Goal: Task Accomplishment & Management: Manage account settings

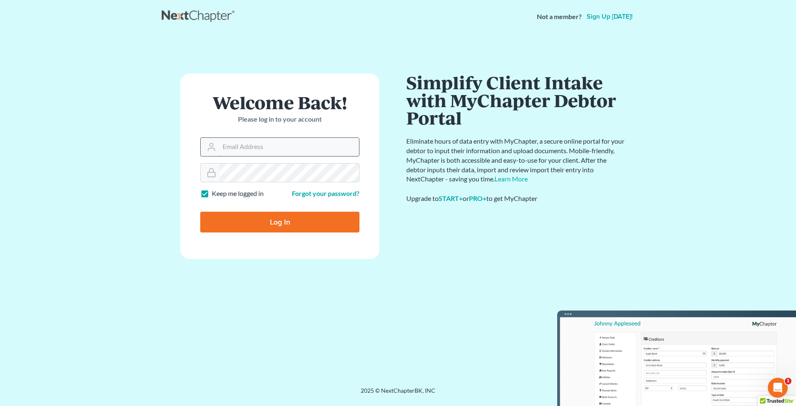
click at [305, 150] on input "Email Address" at bounding box center [289, 147] width 140 height 18
type input "iris@bankruptcynearme.org"
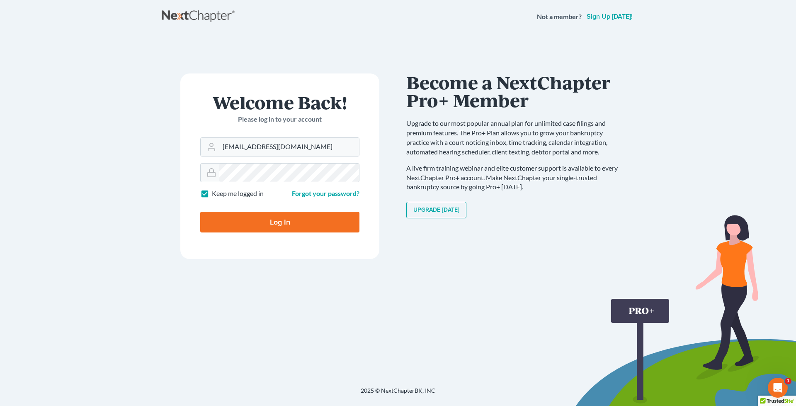
click at [200, 212] on input "Log In" at bounding box center [279, 222] width 159 height 21
type input "Thinking..."
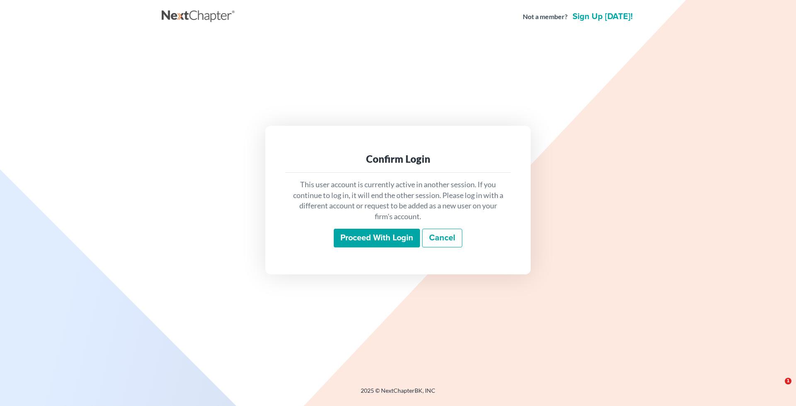
click at [372, 242] on input "Proceed with login" at bounding box center [377, 238] width 86 height 19
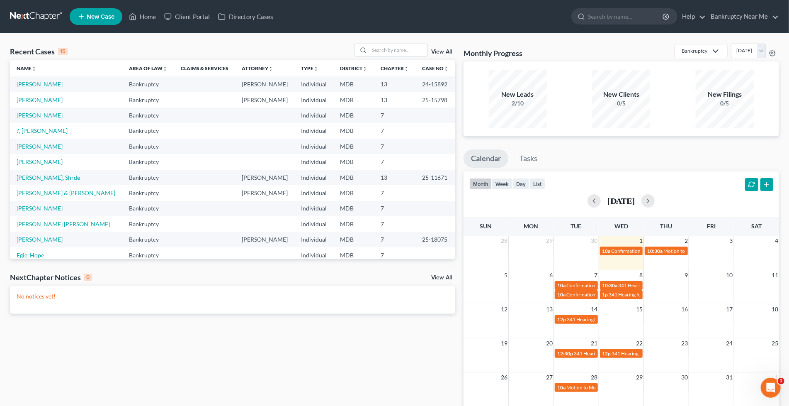
click at [44, 85] on link "White, John" at bounding box center [40, 83] width 46 height 7
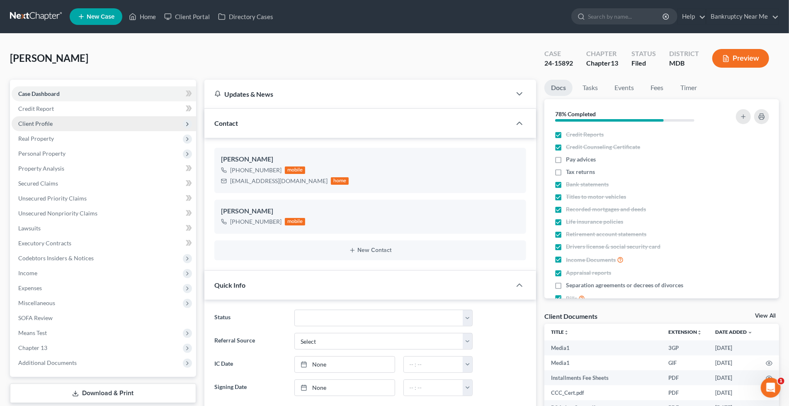
click at [56, 119] on span "Client Profile" at bounding box center [104, 123] width 185 height 15
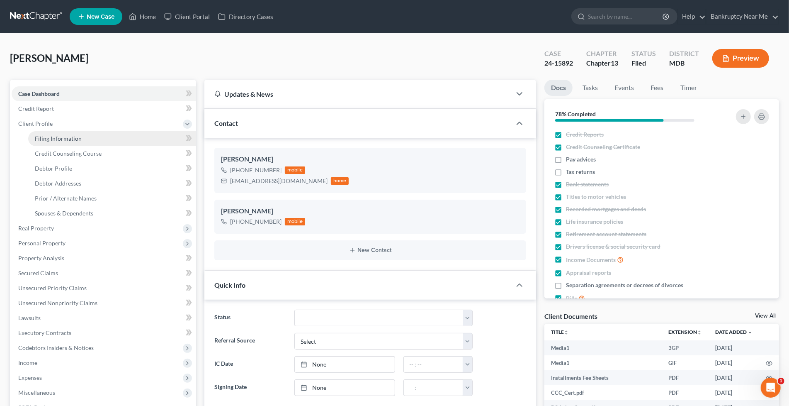
click at [53, 133] on link "Filing Information" at bounding box center [112, 138] width 168 height 15
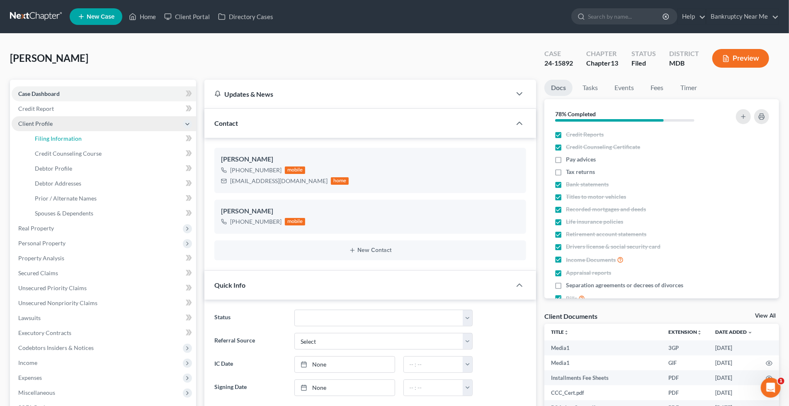
select select "1"
select select "0"
select select "3"
select select "21"
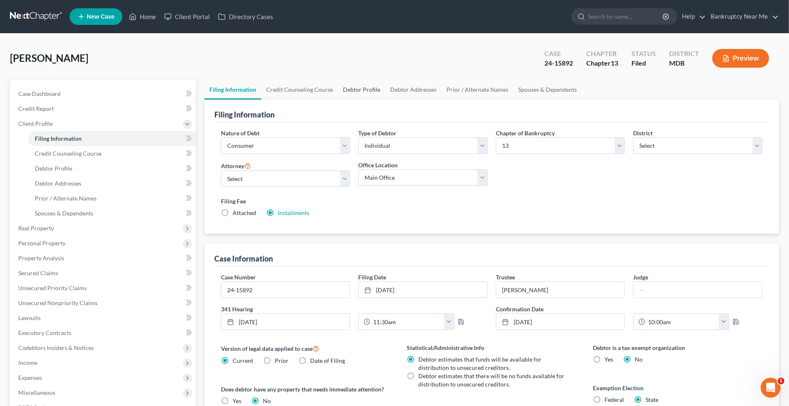
click at [350, 87] on link "Debtor Profile" at bounding box center [361, 90] width 47 height 20
select select "0"
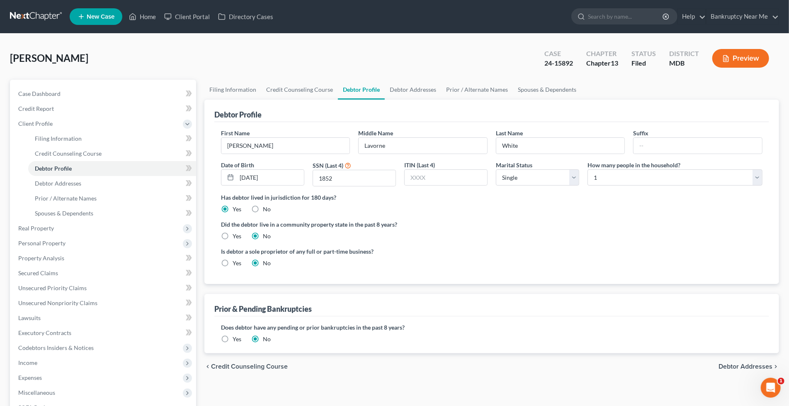
radio input "true"
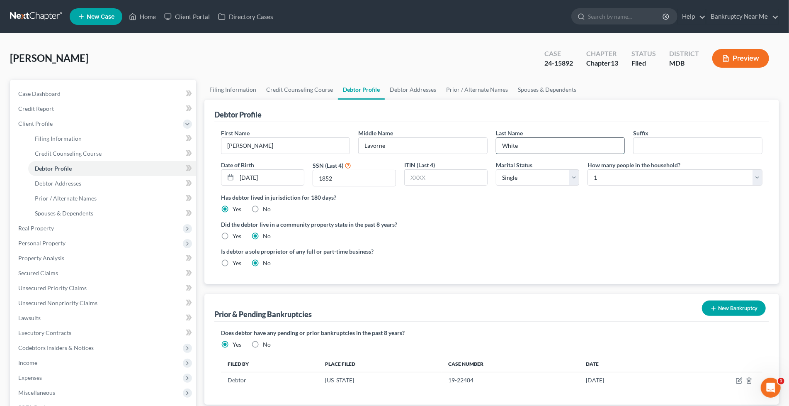
click at [532, 139] on input "White" at bounding box center [560, 146] width 129 height 16
type input "White [DO NOT USE]"
click at [48, 16] on link at bounding box center [36, 16] width 53 height 15
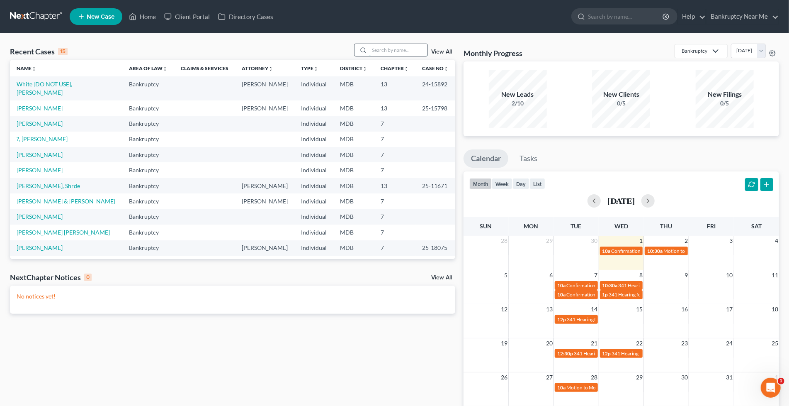
click at [404, 46] on input "search" at bounding box center [399, 50] width 58 height 12
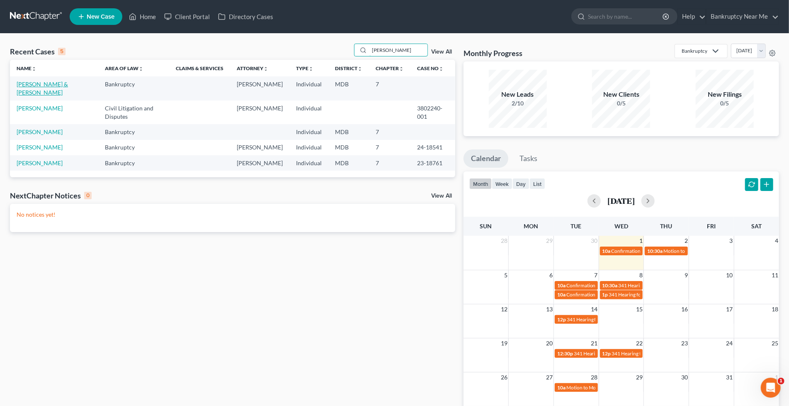
type input "MATTHEW"
click at [43, 84] on link "Heath, Matthew & Mary" at bounding box center [42, 87] width 51 height 15
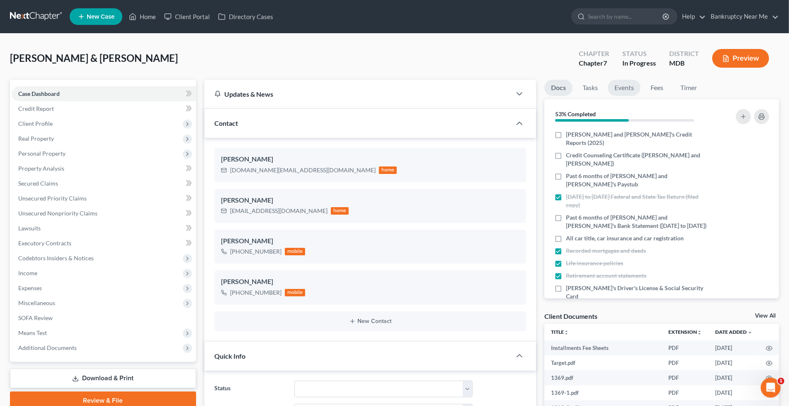
scroll to position [5171, 0]
click at [627, 86] on link "Events" at bounding box center [624, 88] width 33 height 16
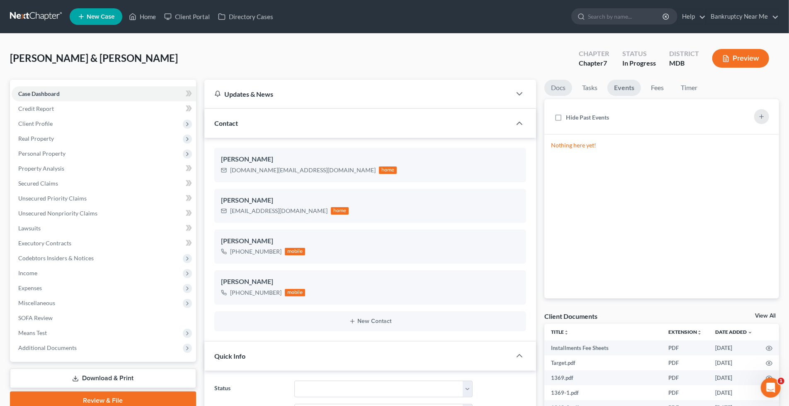
click at [560, 88] on link "Docs" at bounding box center [559, 88] width 28 height 16
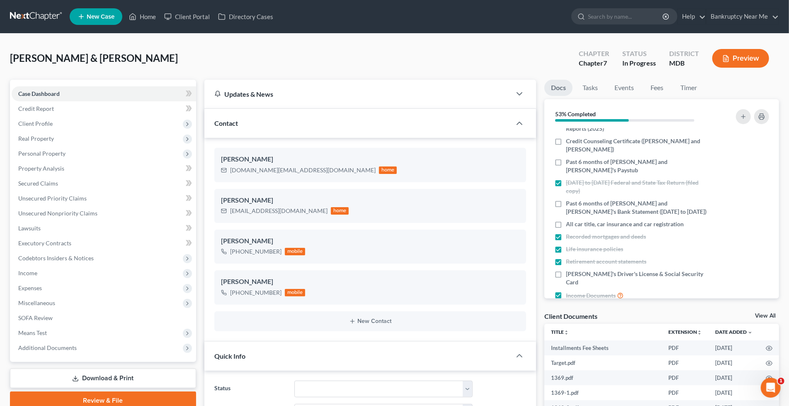
scroll to position [0, 0]
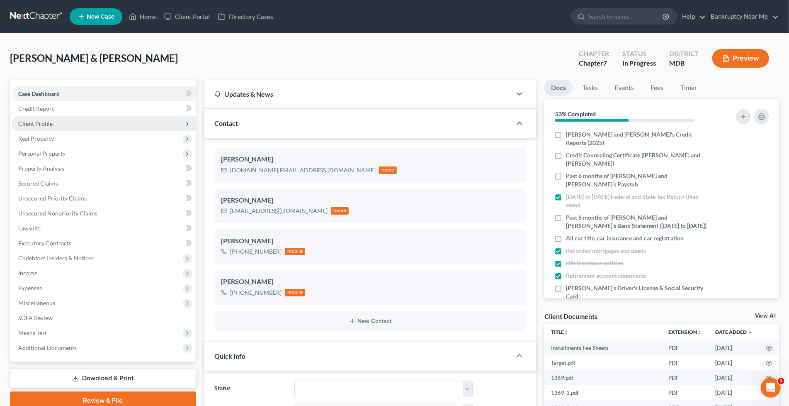
click at [57, 121] on span "Client Profile" at bounding box center [104, 123] width 185 height 15
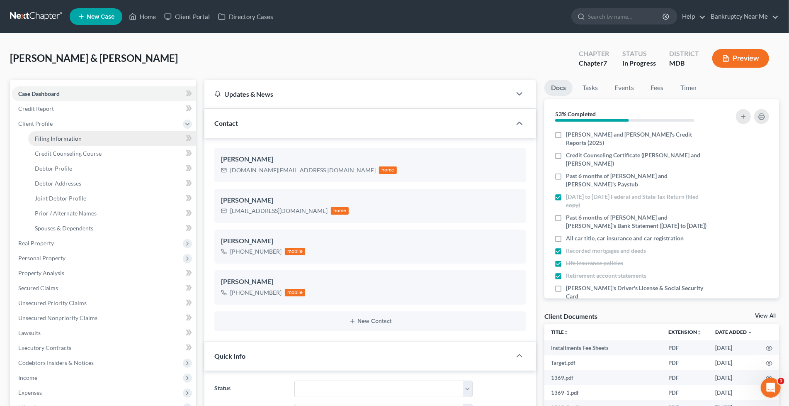
click at [88, 139] on link "Filing Information" at bounding box center [112, 138] width 168 height 15
select select "1"
select select "0"
select select "21"
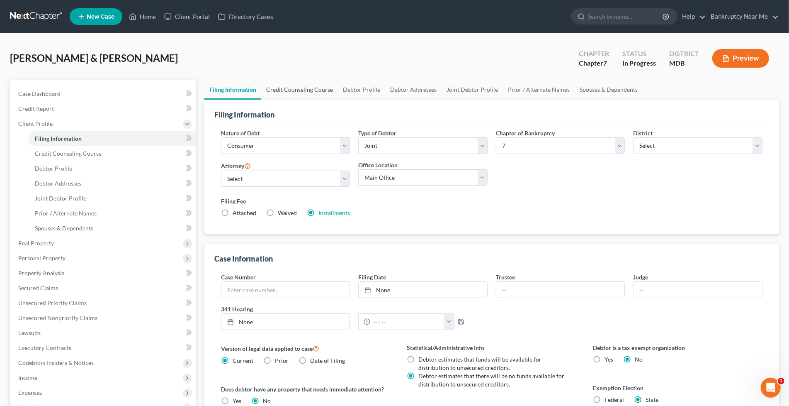
click at [287, 86] on link "Credit Counseling Course" at bounding box center [299, 90] width 77 height 20
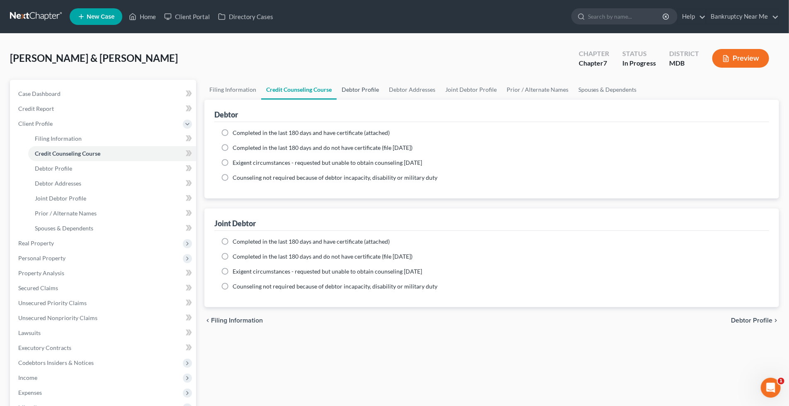
click at [354, 89] on link "Debtor Profile" at bounding box center [360, 90] width 47 height 20
select select "1"
select select "3"
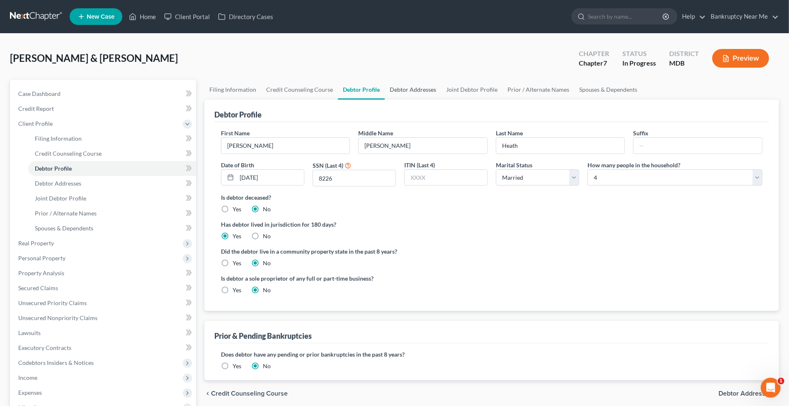
click at [397, 86] on link "Debtor Addresses" at bounding box center [413, 90] width 56 height 20
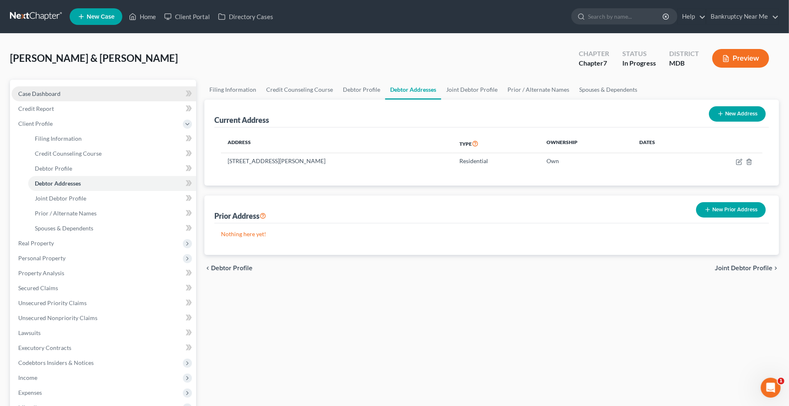
click at [93, 95] on link "Case Dashboard" at bounding box center [104, 93] width 185 height 15
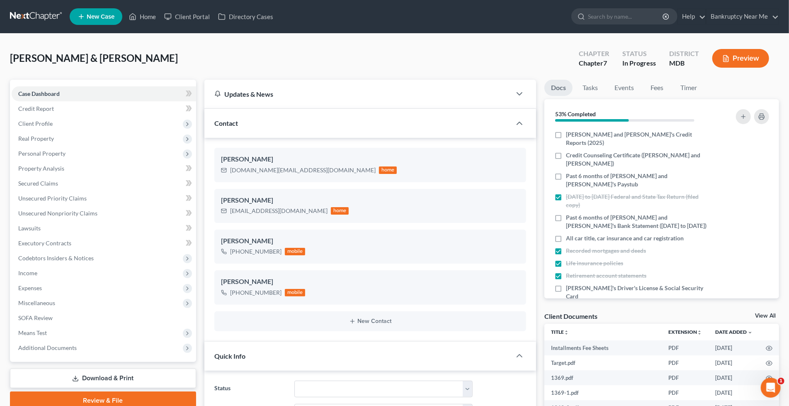
click at [26, 7] on nav "Home New Case Client Portal Directory Cases Bankruptcy Near Me iris@bankruptcyn…" at bounding box center [394, 16] width 789 height 33
click at [24, 14] on link at bounding box center [36, 16] width 53 height 15
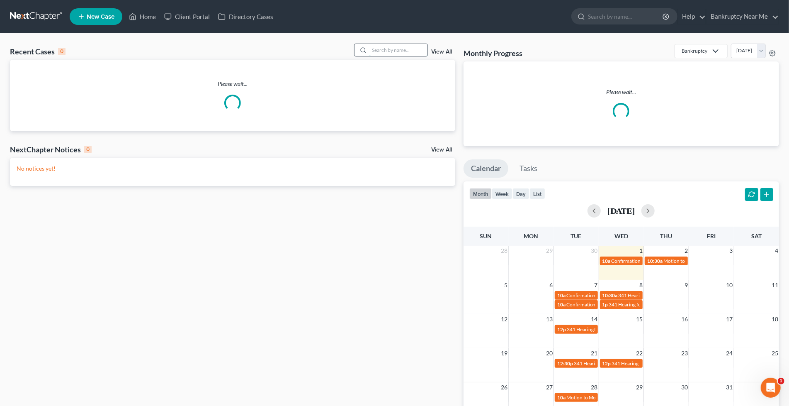
click at [403, 54] on input "search" at bounding box center [399, 50] width 58 height 12
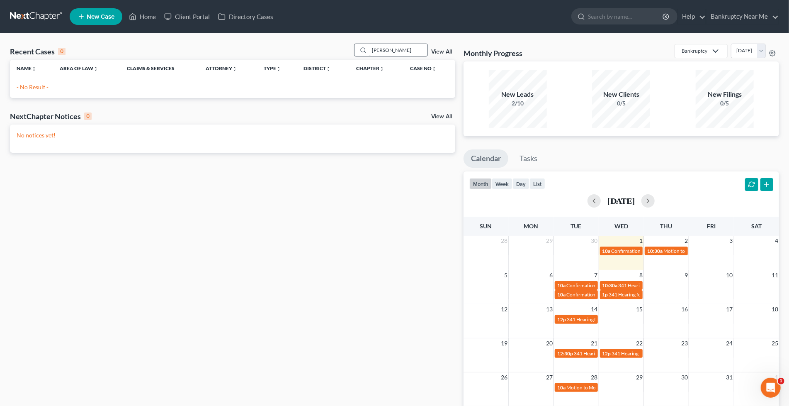
drag, startPoint x: 394, startPoint y: 58, endPoint x: 401, endPoint y: 47, distance: 13.1
click at [361, 60] on div "Recent Cases 0 domin View All Name unfold_more expand_more expand_less Area of …" at bounding box center [232, 71] width 445 height 54
drag, startPoint x: 401, startPoint y: 47, endPoint x: 353, endPoint y: 50, distance: 48.2
click at [353, 50] on div "Recent Cases 0 domin View All" at bounding box center [232, 52] width 445 height 16
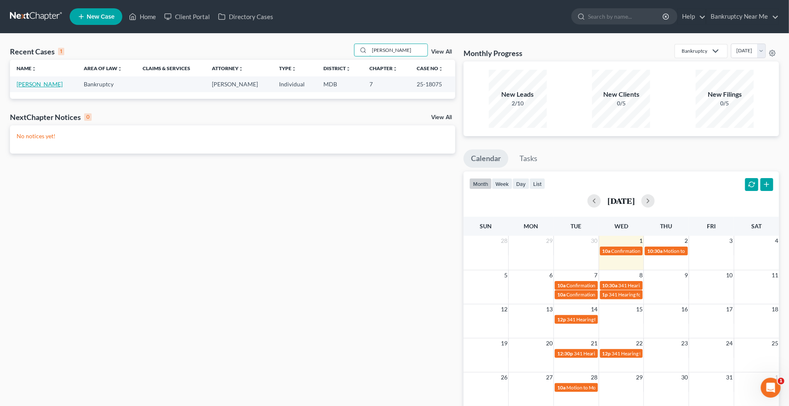
type input "wanda"
click at [29, 86] on link "[PERSON_NAME]" at bounding box center [40, 83] width 46 height 7
select select "6"
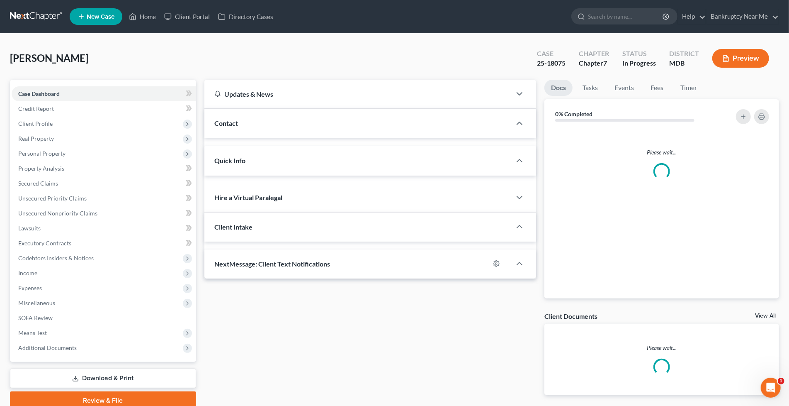
click at [40, 87] on link "Case Dashboard" at bounding box center [104, 93] width 185 height 15
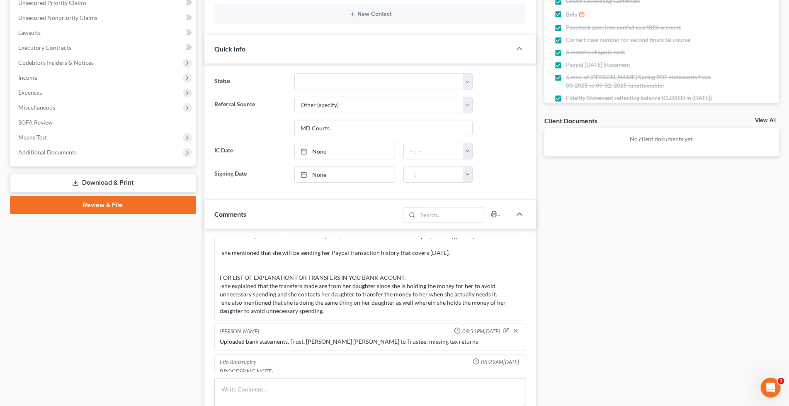
scroll to position [368, 0]
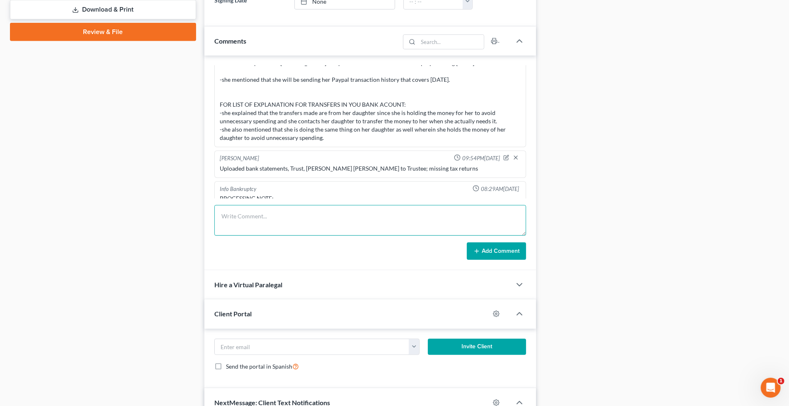
click at [449, 229] on textarea at bounding box center [370, 220] width 312 height 31
type textarea "Appointment reminder sent to client"
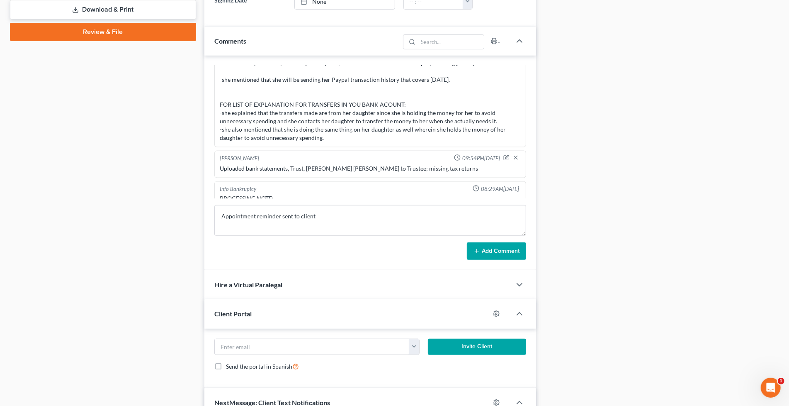
click at [512, 252] on button "Add Comment" at bounding box center [496, 250] width 59 height 17
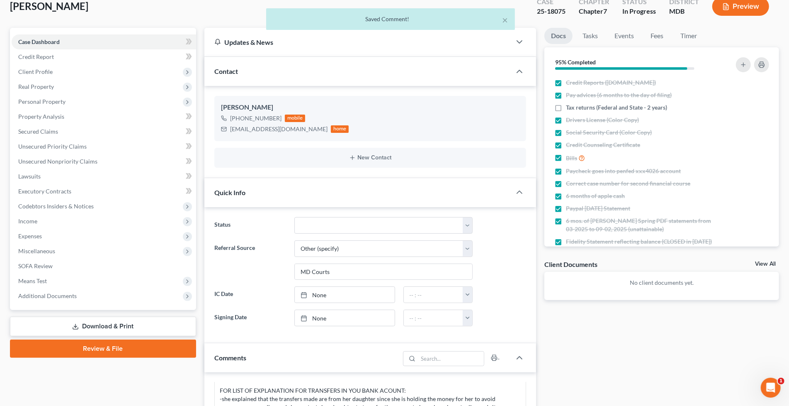
scroll to position [0, 0]
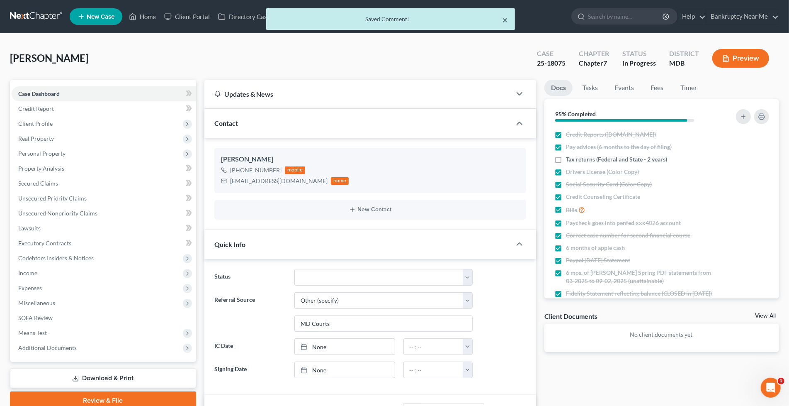
click at [506, 20] on button "×" at bounding box center [506, 20] width 6 height 10
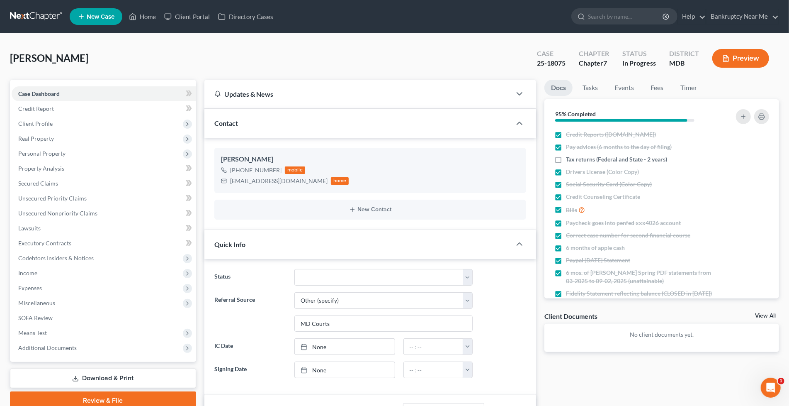
click at [40, 6] on nav "Home New Case Client Portal Directory Cases Bankruptcy Near Me iris@bankruptcyn…" at bounding box center [394, 16] width 789 height 33
click at [32, 19] on link at bounding box center [36, 16] width 53 height 15
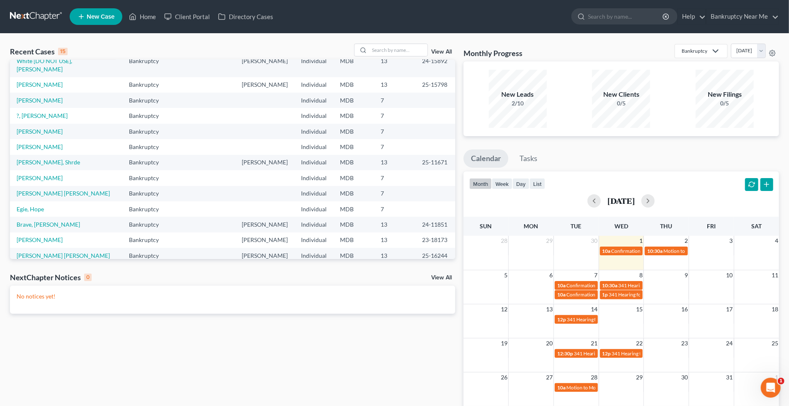
scroll to position [56, 0]
click at [401, 53] on input "search" at bounding box center [399, 50] width 58 height 12
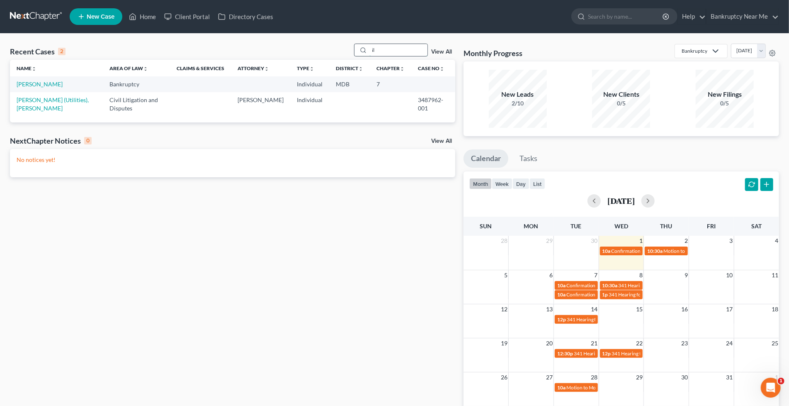
type input "i"
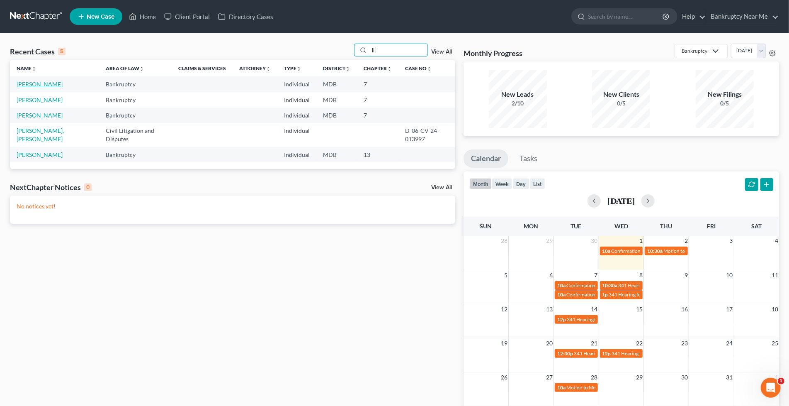
type input "lil"
click at [42, 86] on link "[PERSON_NAME]" at bounding box center [40, 83] width 46 height 7
select select "6"
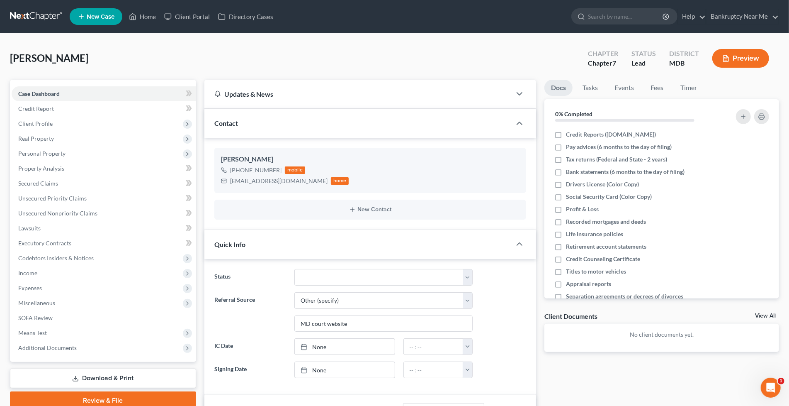
scroll to position [1173, 0]
click at [627, 88] on link "Events" at bounding box center [624, 88] width 33 height 16
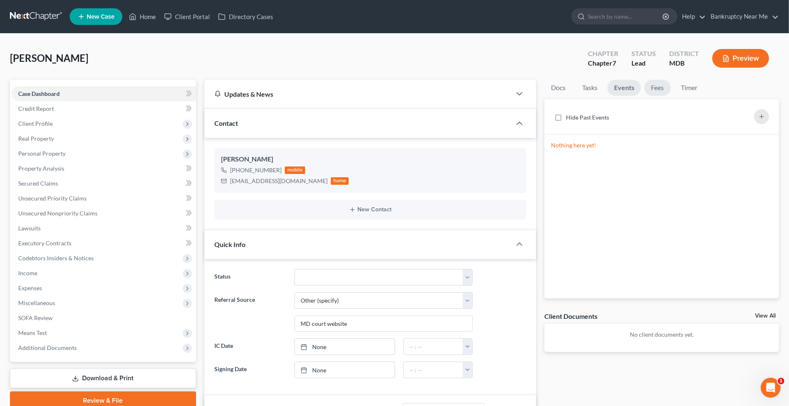
click at [653, 88] on link "Fees" at bounding box center [658, 88] width 27 height 16
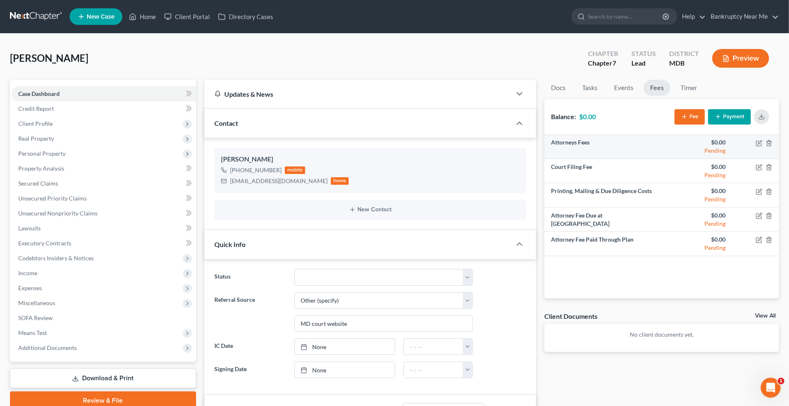
click at [756, 143] on td at bounding box center [755, 147] width 47 height 24
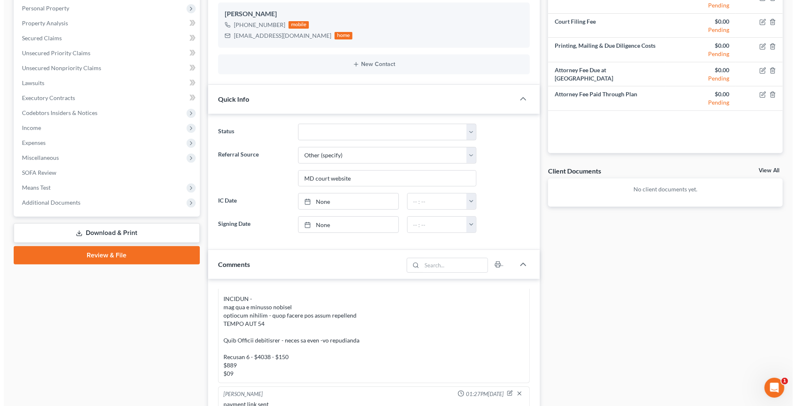
scroll to position [0, 0]
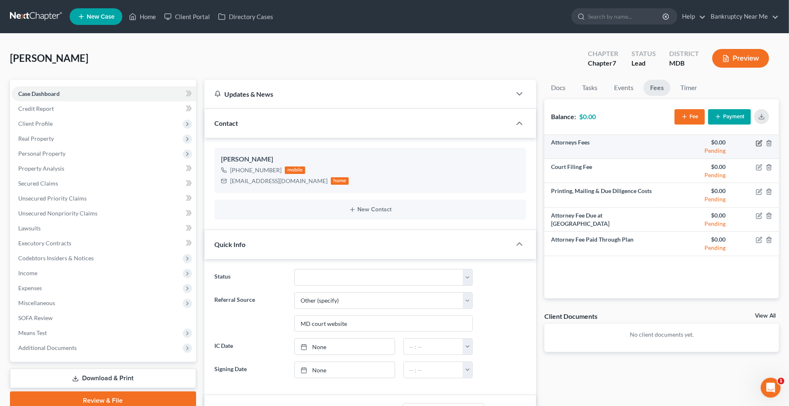
click at [758, 142] on icon "button" at bounding box center [759, 143] width 7 height 7
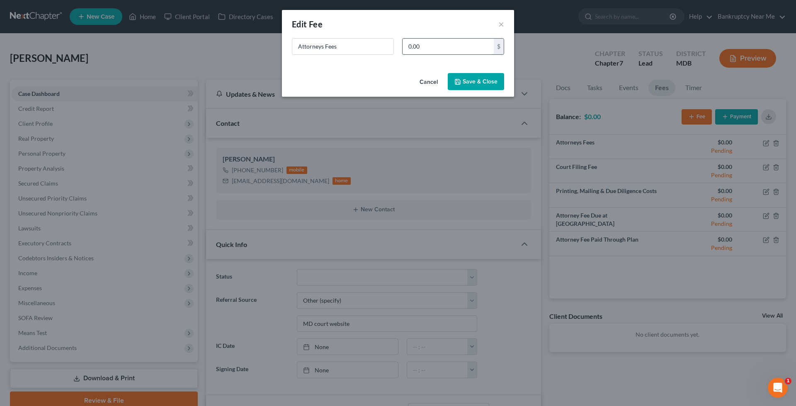
click at [450, 46] on input "0.00" at bounding box center [448, 47] width 91 height 16
type input "1,150"
click at [479, 80] on button "Save & Close" at bounding box center [476, 81] width 56 height 17
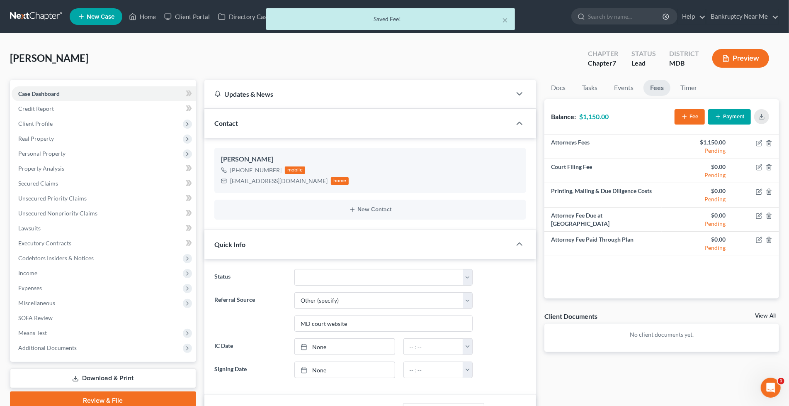
click at [744, 118] on button "Payment" at bounding box center [729, 116] width 43 height 15
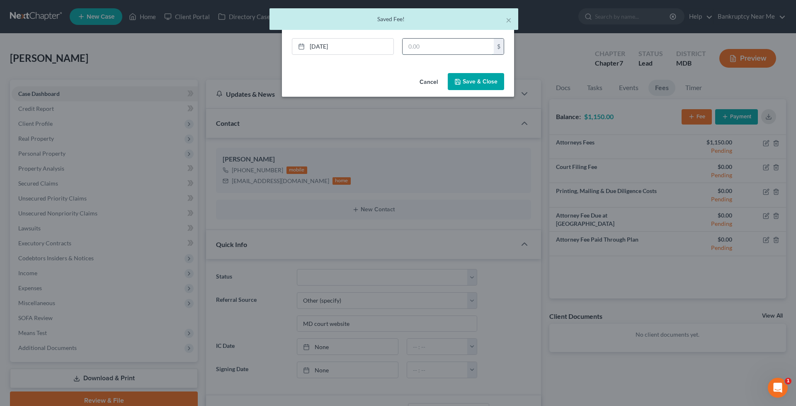
click at [454, 48] on input "text" at bounding box center [448, 47] width 91 height 16
type input "500"
click at [468, 84] on button "Save & Close" at bounding box center [476, 81] width 56 height 17
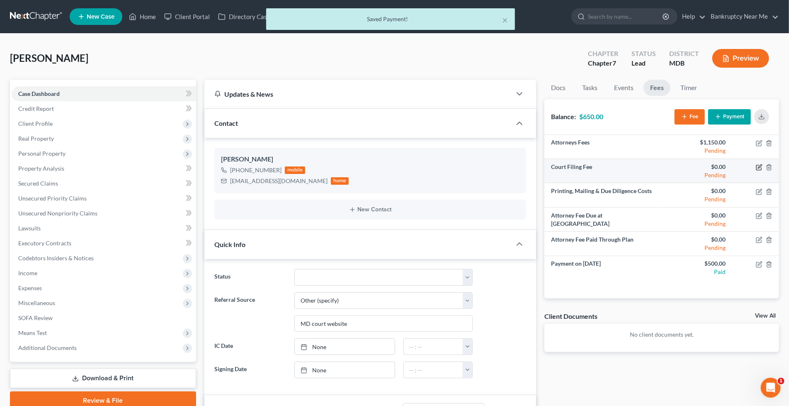
click at [760, 164] on icon "button" at bounding box center [759, 167] width 7 height 7
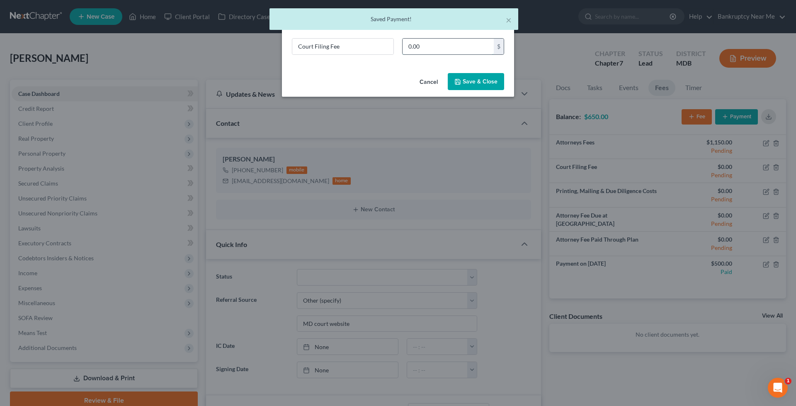
click at [469, 47] on input "0.00" at bounding box center [448, 47] width 91 height 16
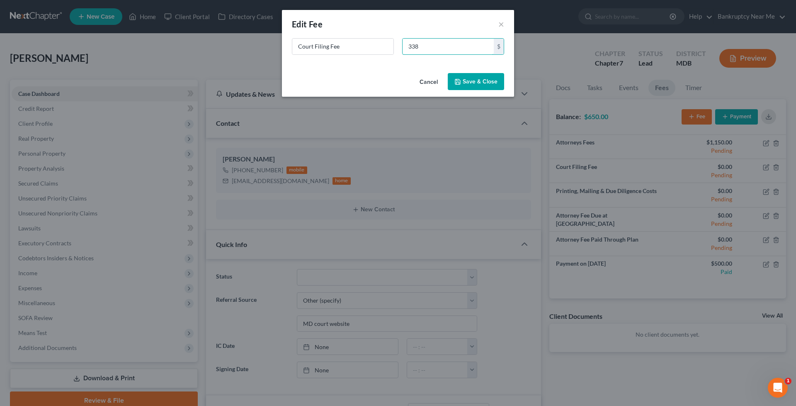
type input "338"
click at [496, 85] on button "Save & Close" at bounding box center [476, 81] width 56 height 17
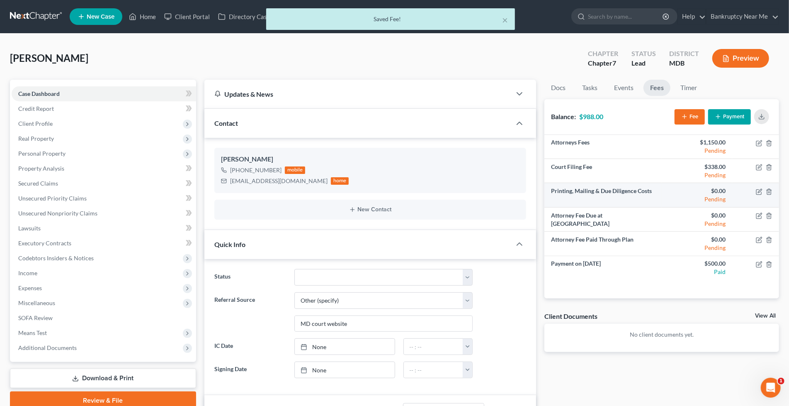
click at [754, 189] on td at bounding box center [755, 195] width 47 height 24
click at [759, 189] on icon "button" at bounding box center [759, 191] width 7 height 7
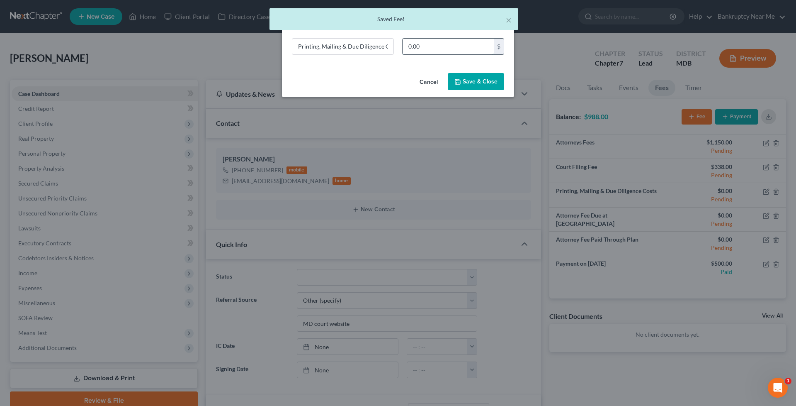
click at [428, 43] on input "0.00" at bounding box center [448, 47] width 91 height 16
type input "50"
click at [491, 78] on button "Save & Close" at bounding box center [476, 81] width 56 height 17
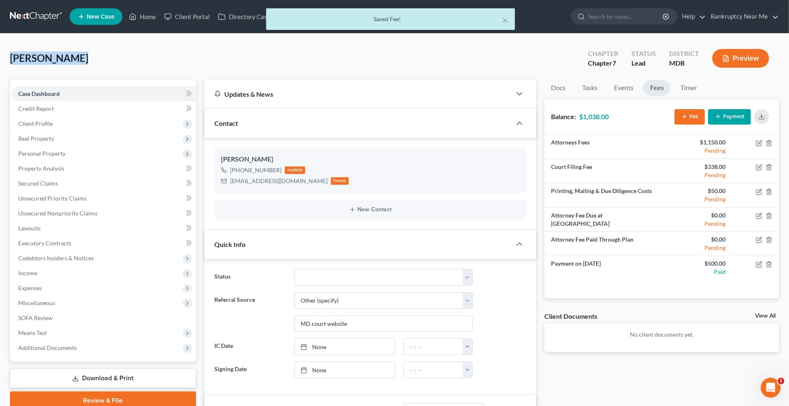
drag, startPoint x: 68, startPoint y: 59, endPoint x: 218, endPoint y: 2, distance: 160.2
click at [0, 57] on html "Home New Case Client Portal Directory Cases Bankruptcy Near Me iris@bankruptcyn…" at bounding box center [394, 378] width 789 height 757
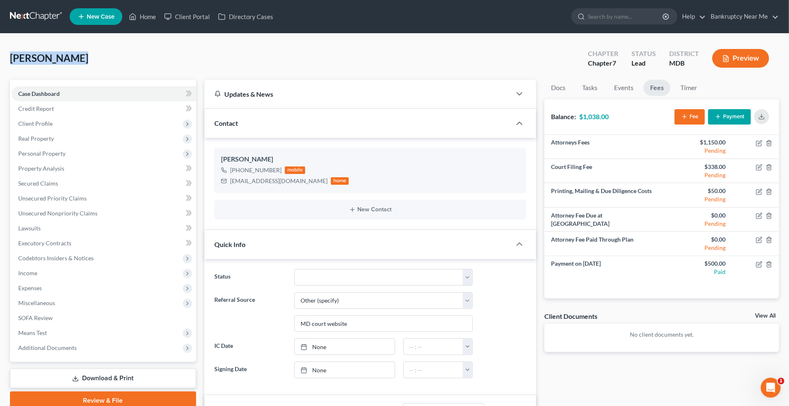
copy span "Samonte, Lily"
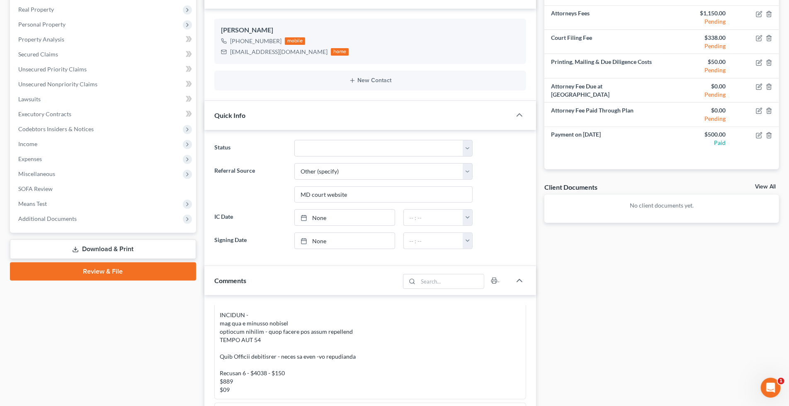
scroll to position [322, 0]
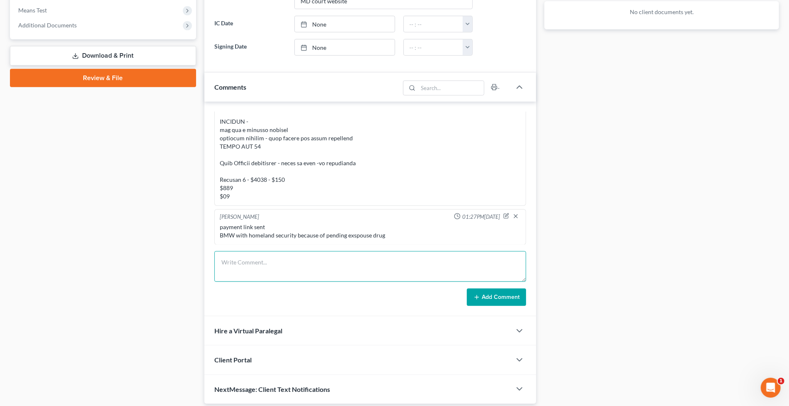
click at [424, 266] on textarea at bounding box center [370, 266] width 312 height 31
type textarea "Retainer sent to CL for review"
click at [490, 297] on button "Add Comment" at bounding box center [496, 296] width 59 height 17
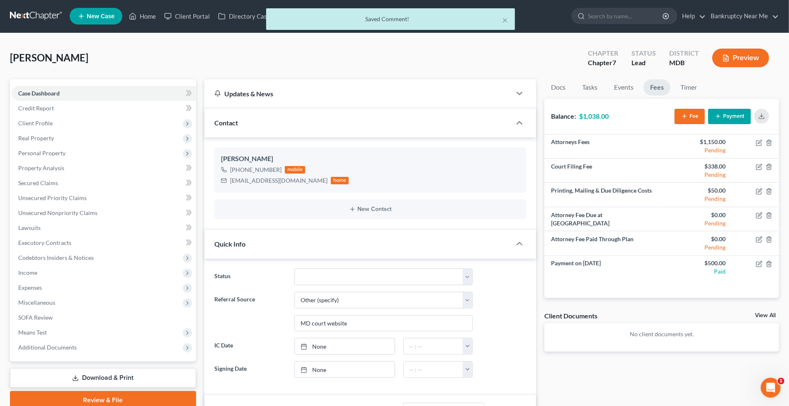
scroll to position [0, 0]
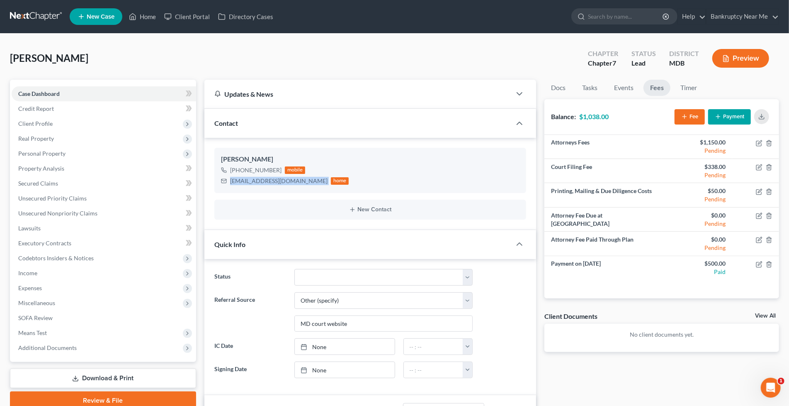
drag, startPoint x: 294, startPoint y: 180, endPoint x: 326, endPoint y: 127, distance: 61.4
click at [224, 182] on div "xlilysamonte@gmail.com home" at bounding box center [285, 180] width 128 height 11
copy div "xlilysamonte@gmail.com"
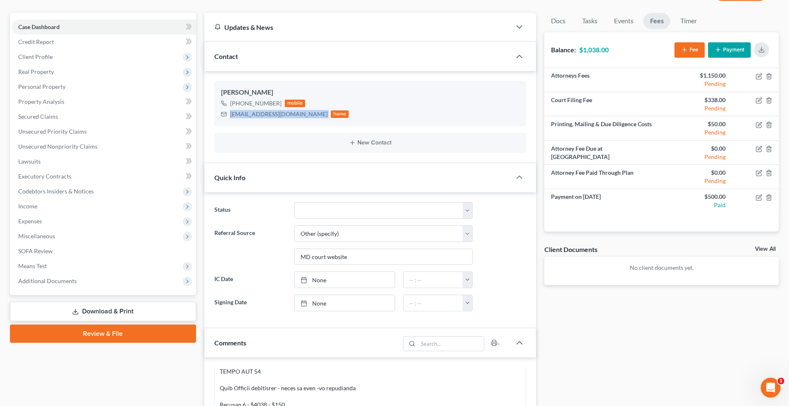
scroll to position [184, 0]
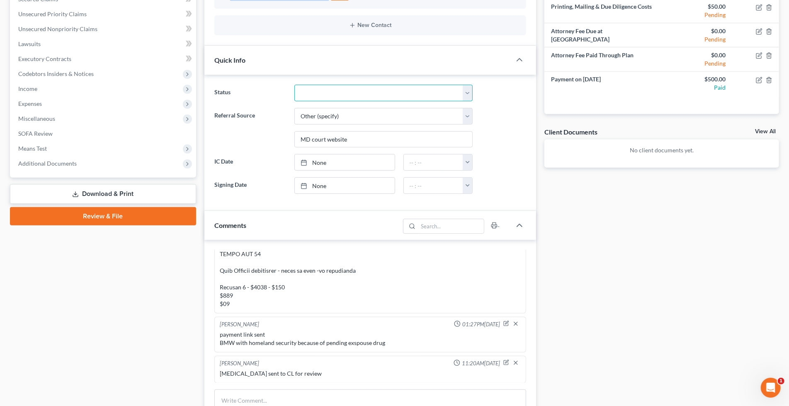
click at [369, 101] on select "Discharged Discharged & Reported Discharge Litigation Dismissal Notice Dismisse…" at bounding box center [383, 93] width 179 height 17
select select "9"
click at [294, 85] on select "Discharged Discharged & Reported Discharge Litigation Dismissal Notice Dismisse…" at bounding box center [383, 93] width 179 height 17
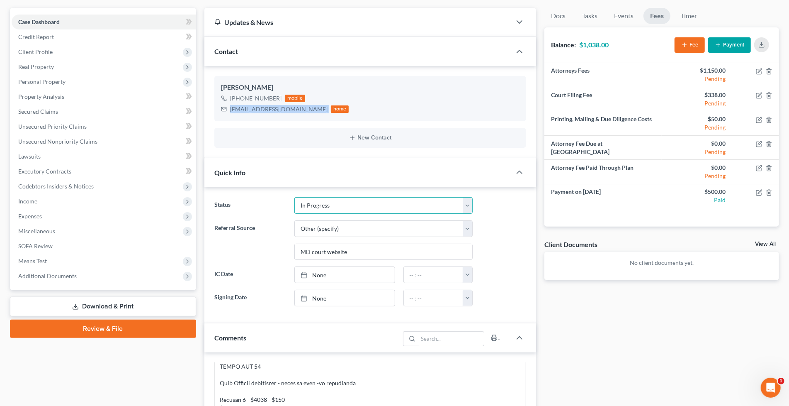
scroll to position [0, 0]
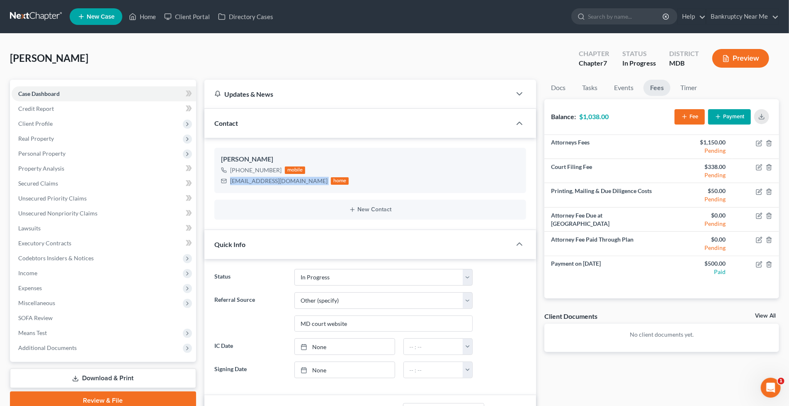
click at [28, 10] on link at bounding box center [36, 16] width 53 height 15
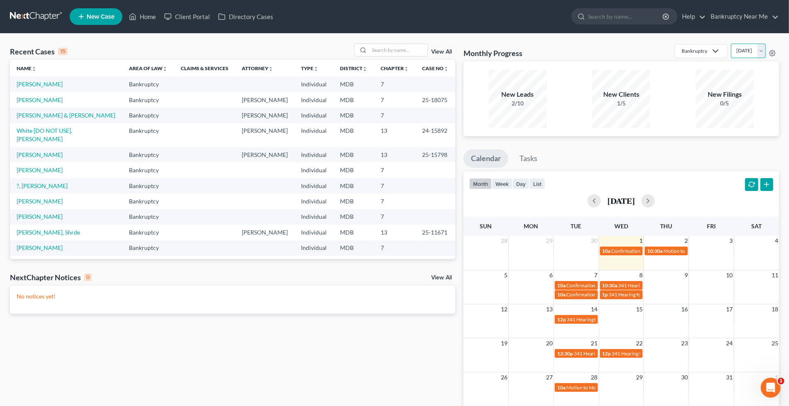
drag, startPoint x: 732, startPoint y: 46, endPoint x: 733, endPoint y: 56, distance: 10.4
click at [732, 46] on select "[DATE] [DATE] [DATE] [DATE] [DATE] [DATE] [DATE] [DATE] [DATE] [DATE] [DATE] [D…" at bounding box center [748, 51] width 35 height 15
click at [731, 44] on select "[DATE] [DATE] [DATE] [DATE] [DATE] [DATE] [DATE] [DATE] [DATE] [DATE] [DATE] [D…" at bounding box center [748, 51] width 35 height 15
click at [740, 48] on select "[DATE] [DATE] [DATE] [DATE] [DATE] [DATE] [DATE] [DATE] [DATE] [DATE] [DATE] [D…" at bounding box center [748, 51] width 35 height 15
click at [731, 44] on select "[DATE] [DATE] [DATE] [DATE] [DATE] [DATE] [DATE] [DATE] [DATE] [DATE] [DATE] [D…" at bounding box center [748, 51] width 35 height 15
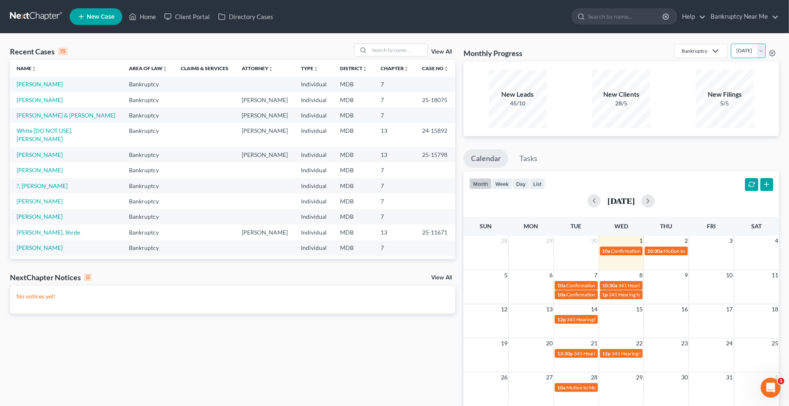
click at [737, 44] on select "[DATE] [DATE] [DATE] [DATE] [DATE] [DATE] [DATE] [DATE] [DATE] [DATE] [DATE] [D…" at bounding box center [748, 51] width 35 height 15
click at [731, 44] on select "[DATE] [DATE] [DATE] [DATE] [DATE] [DATE] [DATE] [DATE] [DATE] [DATE] [DATE] [D…" at bounding box center [748, 51] width 35 height 15
click at [740, 50] on select "[DATE] [DATE] [DATE] [DATE] [DATE] [DATE] [DATE] [DATE] [DATE] [DATE] [DATE] [D…" at bounding box center [748, 51] width 35 height 15
click at [731, 44] on select "[DATE] [DATE] [DATE] [DATE] [DATE] [DATE] [DATE] [DATE] [DATE] [DATE] [DATE] [D…" at bounding box center [748, 51] width 35 height 15
drag, startPoint x: 741, startPoint y: 46, endPoint x: 739, endPoint y: 56, distance: 9.8
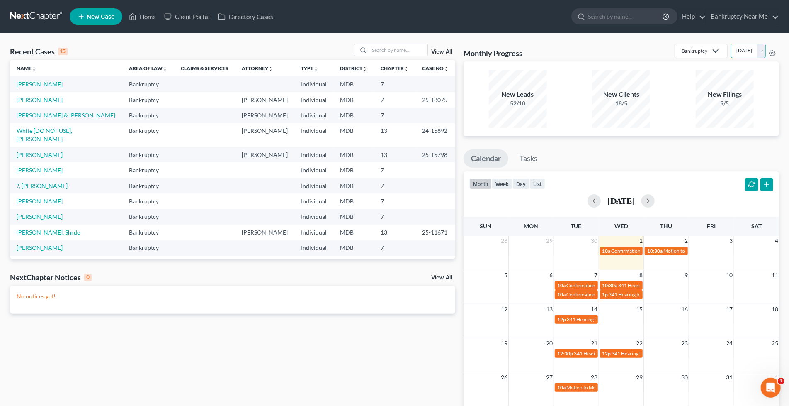
click at [741, 46] on select "[DATE] [DATE] [DATE] [DATE] [DATE] [DATE] [DATE] [DATE] [DATE] [DATE] [DATE] [D…" at bounding box center [748, 51] width 35 height 15
click at [731, 44] on select "[DATE] [DATE] [DATE] [DATE] [DATE] [DATE] [DATE] [DATE] [DATE] [DATE] [DATE] [D…" at bounding box center [748, 51] width 35 height 15
click at [732, 51] on select "[DATE] [DATE] [DATE] [DATE] [DATE] [DATE] [DATE] [DATE] [DATE] [DATE] [DATE] [D…" at bounding box center [748, 51] width 35 height 15
click at [731, 44] on select "[DATE] [DATE] [DATE] [DATE] [DATE] [DATE] [DATE] [DATE] [DATE] [DATE] [DATE] [D…" at bounding box center [748, 51] width 35 height 15
click at [745, 53] on select "October 2025 September 2025 August 2025 July 2025 June 2025 May 2025 April 2025…" at bounding box center [748, 51] width 35 height 15
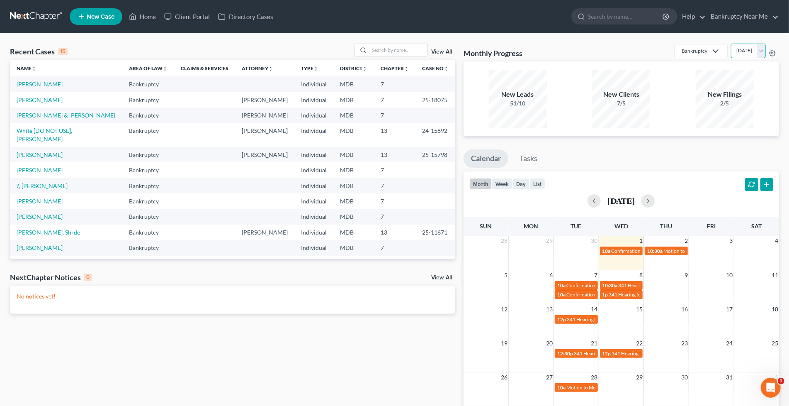
click at [731, 44] on select "October 2025 September 2025 August 2025 July 2025 June 2025 May 2025 April 2025…" at bounding box center [748, 51] width 35 height 15
click at [736, 51] on select "October 2025 September 2025 August 2025 July 2025 June 2025 May 2025 April 2025…" at bounding box center [748, 51] width 35 height 15
click at [731, 44] on select "October 2025 September 2025 August 2025 July 2025 June 2025 May 2025 April 2025…" at bounding box center [748, 51] width 35 height 15
click at [745, 51] on select "October 2025 September 2025 August 2025 July 2025 June 2025 May 2025 April 2025…" at bounding box center [748, 51] width 35 height 15
select select "9"
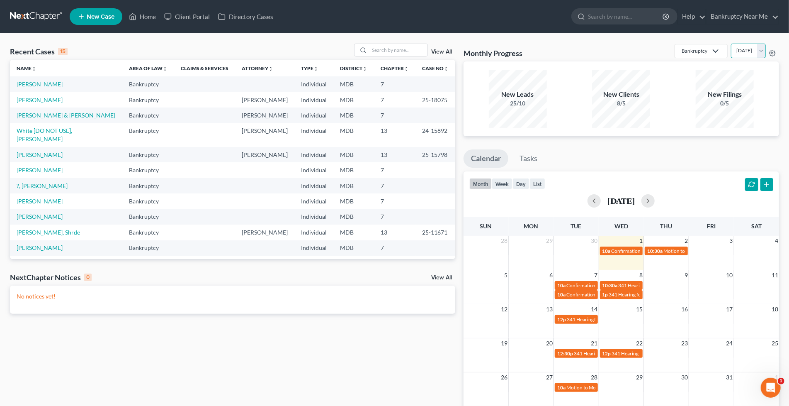
click at [731, 44] on select "October 2025 September 2025 August 2025 July 2025 June 2025 May 2025 April 2025…" at bounding box center [748, 51] width 35 height 15
click at [738, 51] on select "October 2025 September 2025 August 2025 July 2025 June 2025 May 2025 April 2025…" at bounding box center [748, 51] width 35 height 15
click at [20, 182] on link "?, Michelle" at bounding box center [42, 185] width 51 height 7
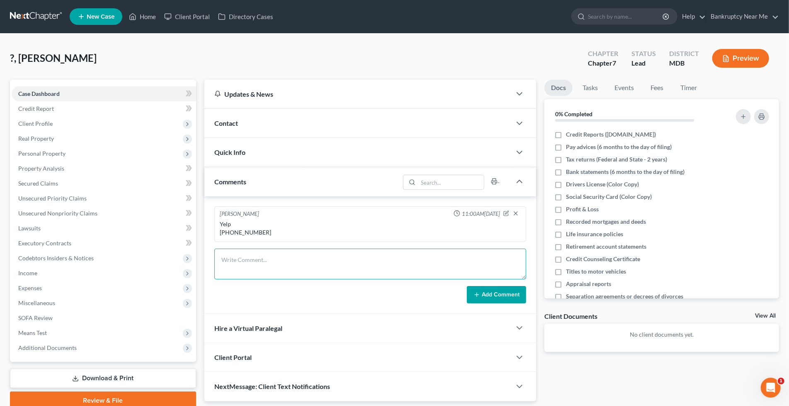
click at [274, 260] on textarea at bounding box center [370, 263] width 312 height 31
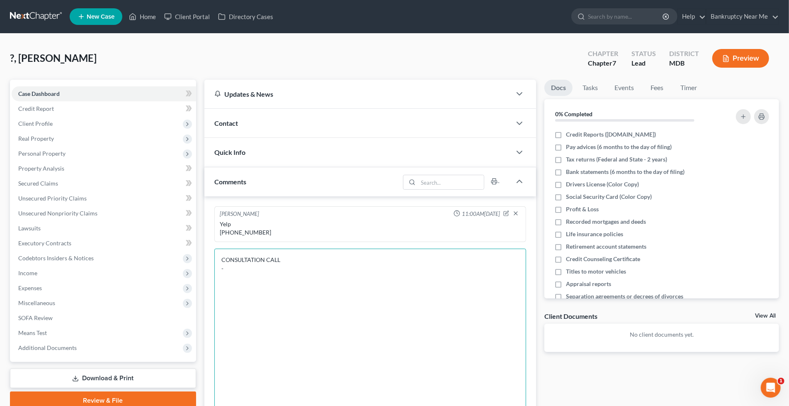
drag, startPoint x: 524, startPoint y: 277, endPoint x: 517, endPoint y: 348, distance: 72.1
click at [512, 405] on html "Home New Case Client Portal Directory Cases Bankruptcy Near Me iris@bankruptcyn…" at bounding box center [394, 289] width 789 height 578
drag, startPoint x: 363, startPoint y: 280, endPoint x: 353, endPoint y: 268, distance: 16.5
click at [363, 280] on textarea "CONSULTATION CALL -" at bounding box center [370, 334] width 312 height 173
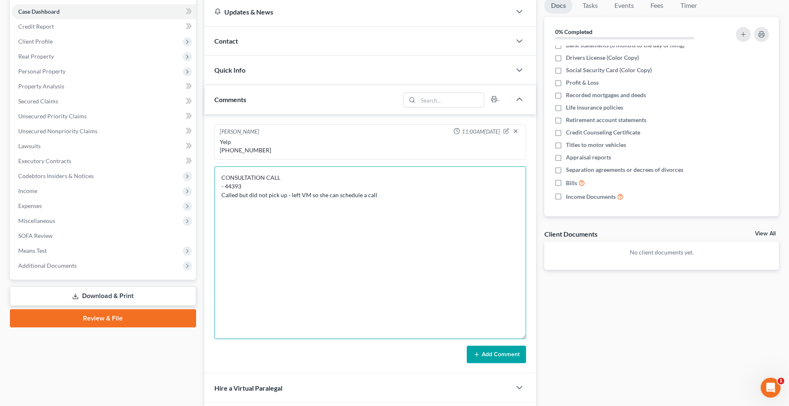
scroll to position [168, 0]
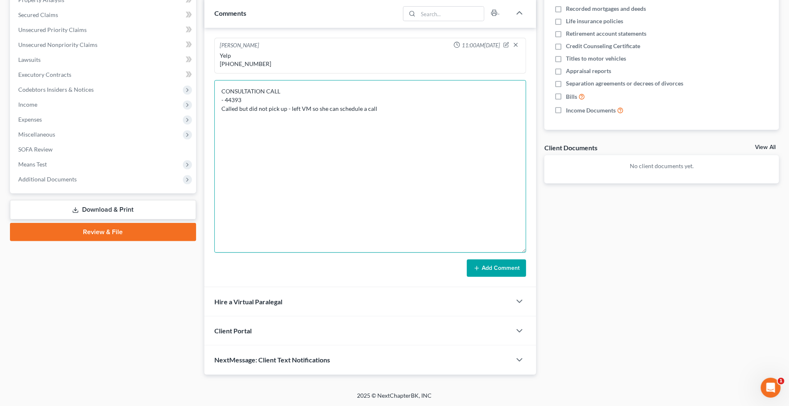
type textarea "CONSULTATION CALL - 44393 Called but did not pick up - left VM so she can sched…"
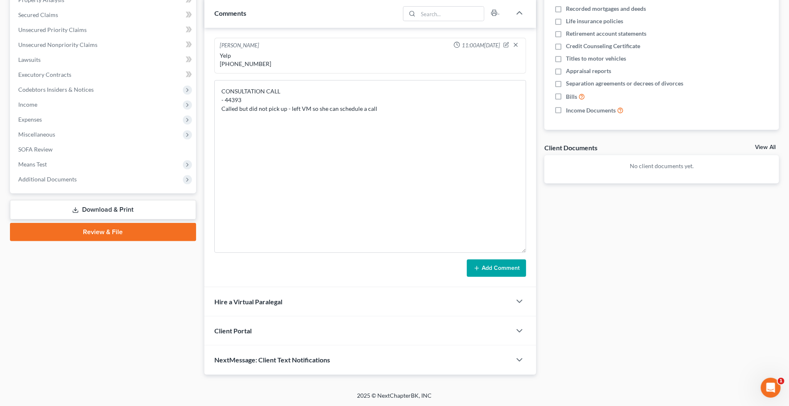
click at [499, 276] on div "Iris Kwon 11:00AM, 10/01/2025 Yelp 531-201-8608 CONSULTATION CALL - 44393 Calle…" at bounding box center [370, 157] width 332 height 259
click at [504, 266] on button "Add Comment" at bounding box center [496, 267] width 59 height 17
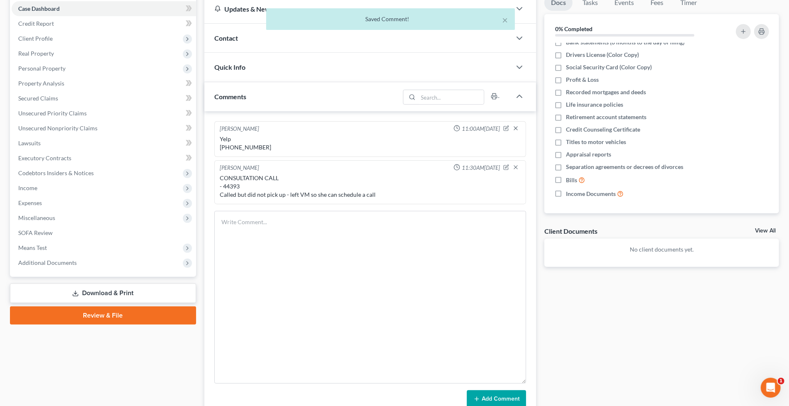
scroll to position [0, 0]
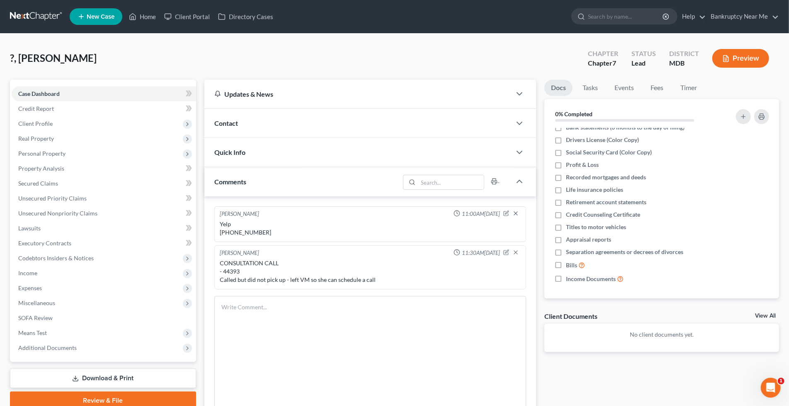
click at [27, 14] on link at bounding box center [36, 16] width 53 height 15
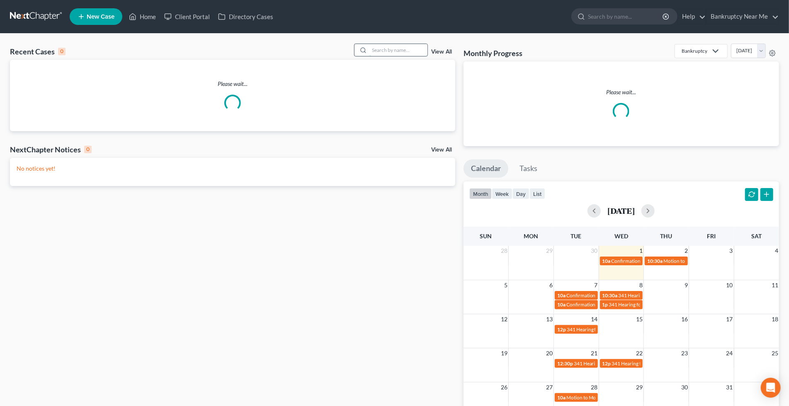
click at [380, 46] on input "search" at bounding box center [399, 50] width 58 height 12
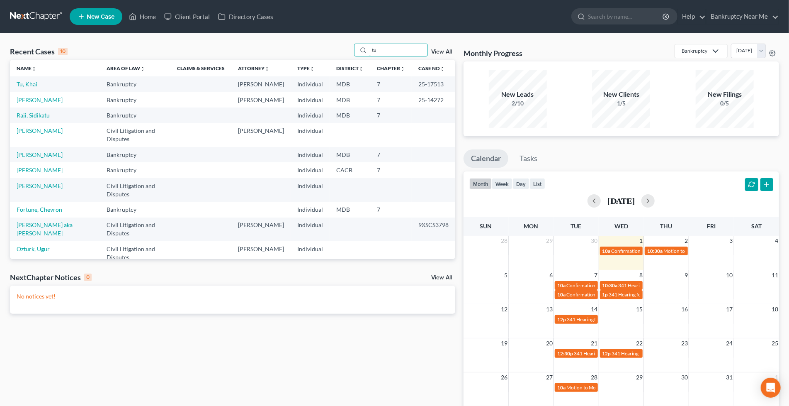
type input "tu"
click at [31, 85] on link "Tu, Khai" at bounding box center [27, 83] width 21 height 7
select select "4"
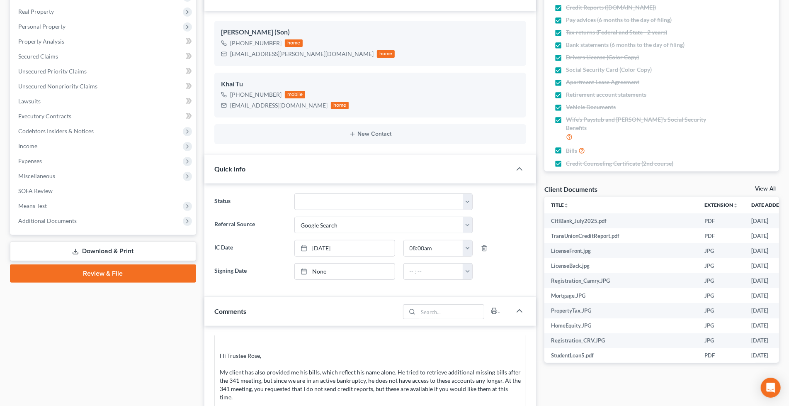
scroll to position [368, 0]
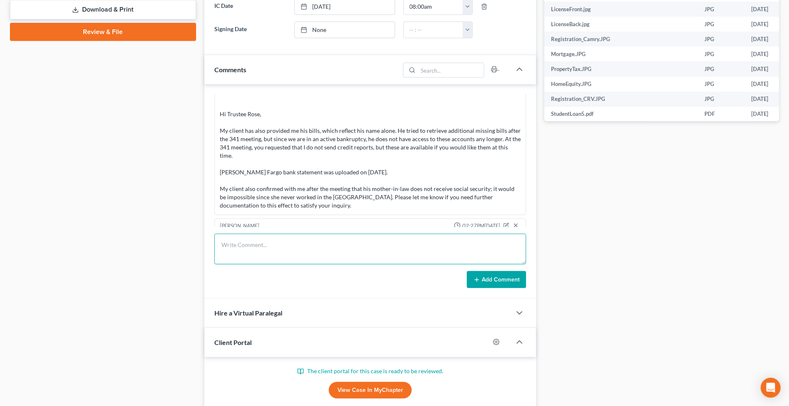
drag, startPoint x: 473, startPoint y: 234, endPoint x: 482, endPoint y: 254, distance: 22.3
click at [473, 234] on textarea at bounding box center [370, 249] width 312 height 31
paste textarea "From: [PERSON_NAME][EMAIL_ADDRESS][DOMAIN_NAME] <[PERSON_NAME][DOMAIN_NAME][EMA…"
type textarea "From: crose.trustee@gmail.com <crose.trustee@gmail.com> Sent: Wednesday, Octobe…"
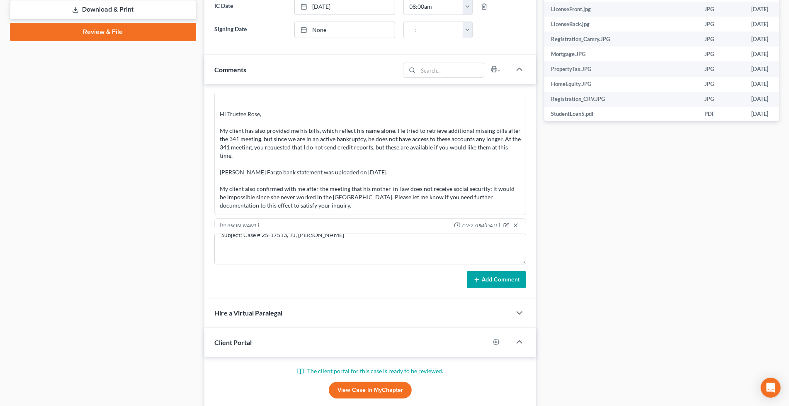
click at [492, 270] on form "From: crose.trustee@gmail.com <crose.trustee@gmail.com> Sent: Wednesday, Octobe…" at bounding box center [370, 261] width 312 height 55
click at [488, 277] on button "Add Comment" at bounding box center [496, 279] width 59 height 17
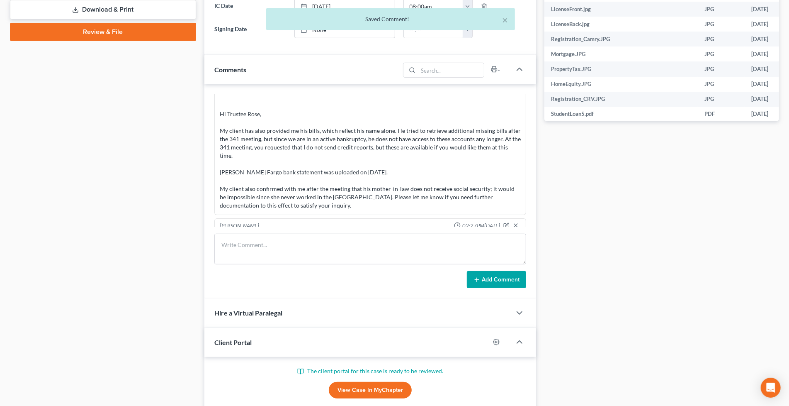
scroll to position [9305, 0]
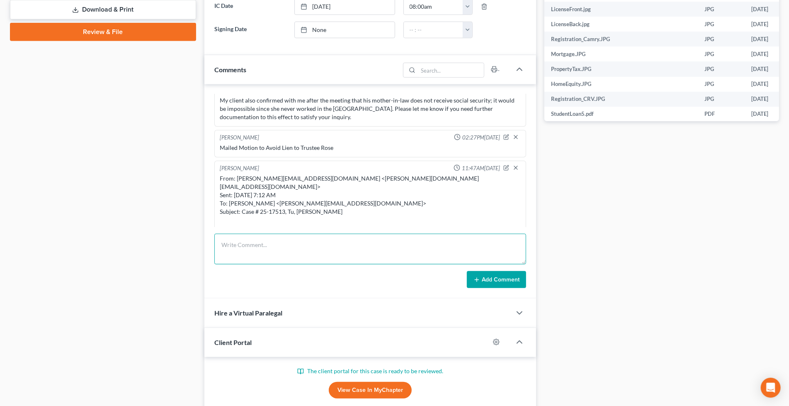
click at [459, 250] on textarea at bounding box center [370, 249] width 312 height 31
paste textarea "From: Iris Kwon <iris@bankruptcynearme.org> Sent: Wednesday, October 01, 2025 1…"
type textarea "From: Iris Kwon <iris@bankruptcynearme.org> Sent: Wednesday, October 01, 2025 1…"
click at [492, 280] on button "Add Comment" at bounding box center [496, 279] width 59 height 17
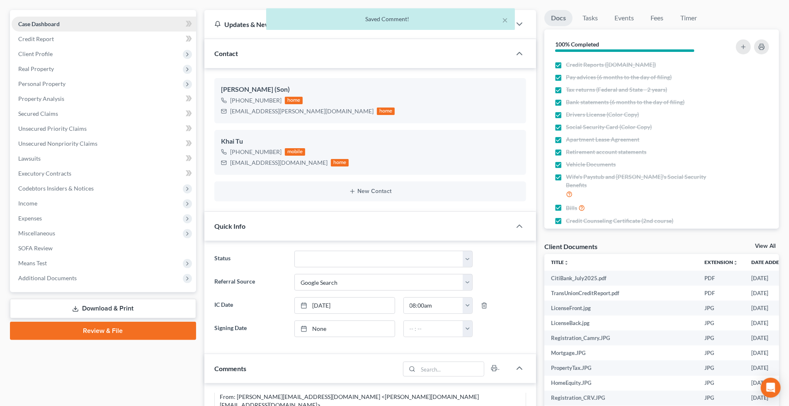
scroll to position [0, 0]
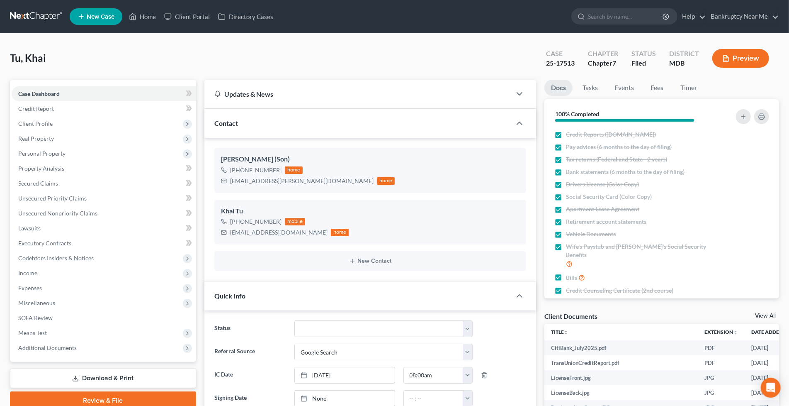
click at [44, 10] on link at bounding box center [36, 16] width 53 height 15
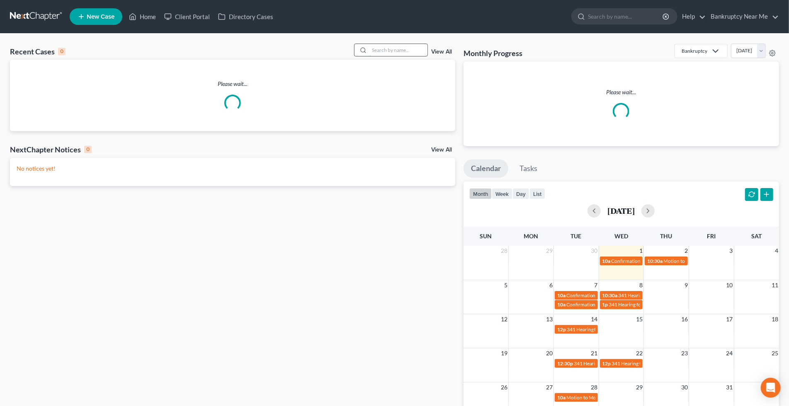
click at [402, 44] on input "search" at bounding box center [399, 50] width 58 height 12
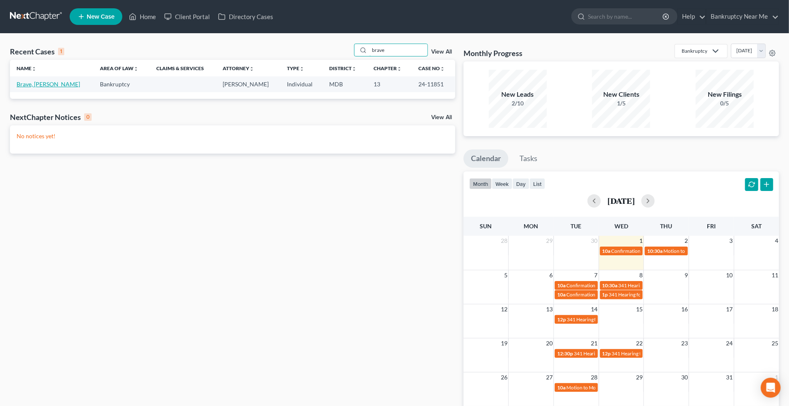
type input "brave"
click at [39, 83] on link "Brave, [PERSON_NAME]" at bounding box center [48, 83] width 63 height 7
select select "6"
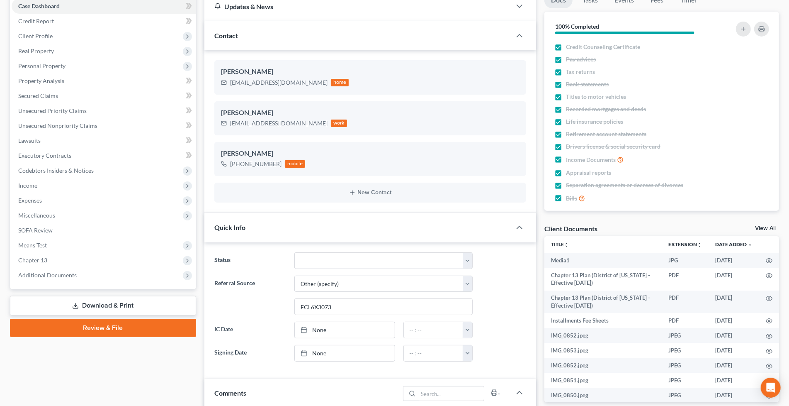
scroll to position [322, 0]
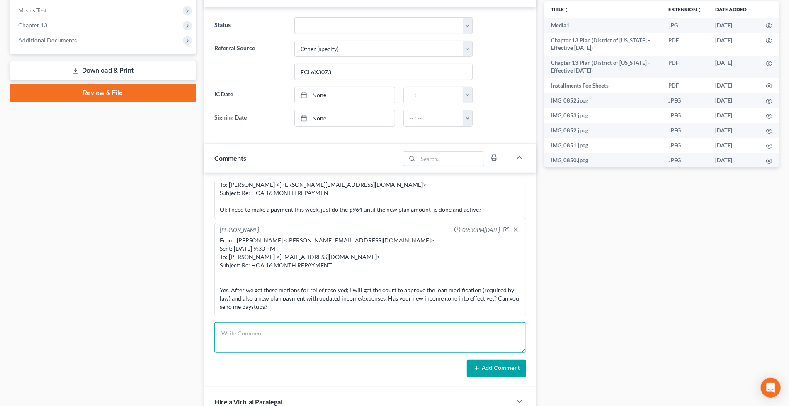
drag, startPoint x: 302, startPoint y: 325, endPoint x: 382, endPoint y: 356, distance: 85.9
click at [302, 326] on textarea at bounding box center [370, 337] width 312 height 31
paste textarea "From: [PERSON_NAME] <[EMAIL_ADDRESS][DOMAIN_NAME]> Sent: [DATE] 4:34 AM To: [PE…"
type textarea "From: [PERSON_NAME] <[EMAIL_ADDRESS][DOMAIN_NAME]> Sent: [DATE] 4:34 AM To: [PE…"
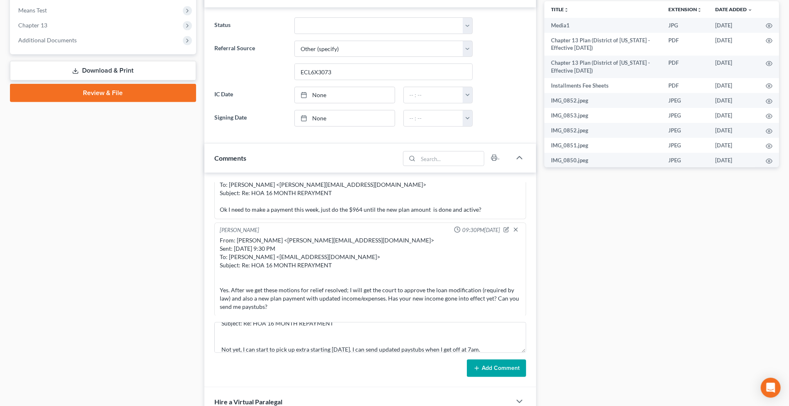
click at [465, 372] on div "Add Comment" at bounding box center [370, 367] width 312 height 17
click at [475, 370] on icon at bounding box center [477, 368] width 7 height 7
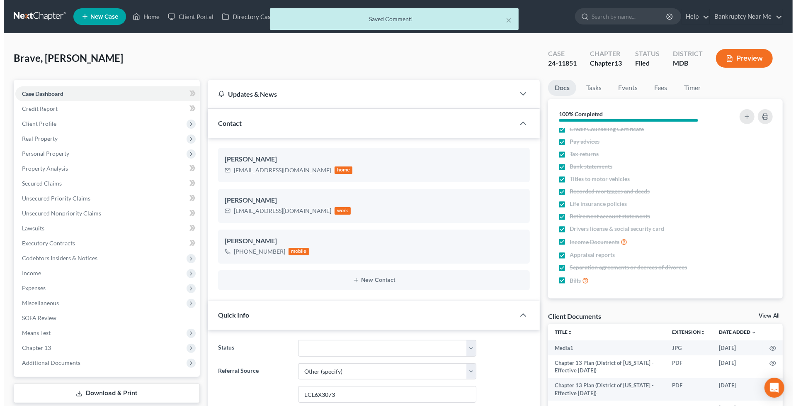
scroll to position [7, 0]
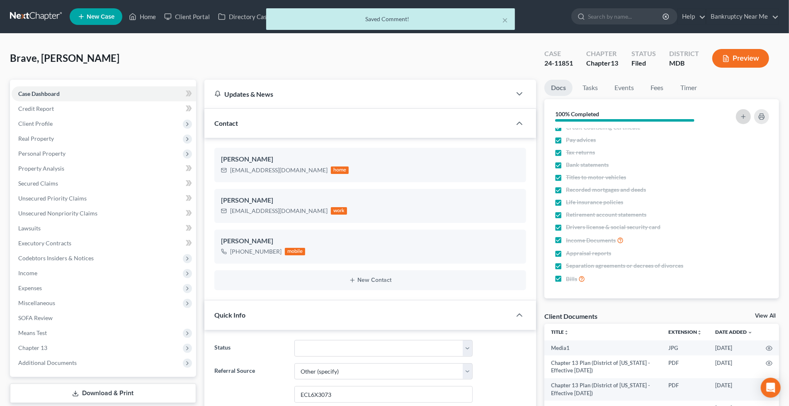
click at [742, 117] on icon "button" at bounding box center [743, 116] width 7 height 7
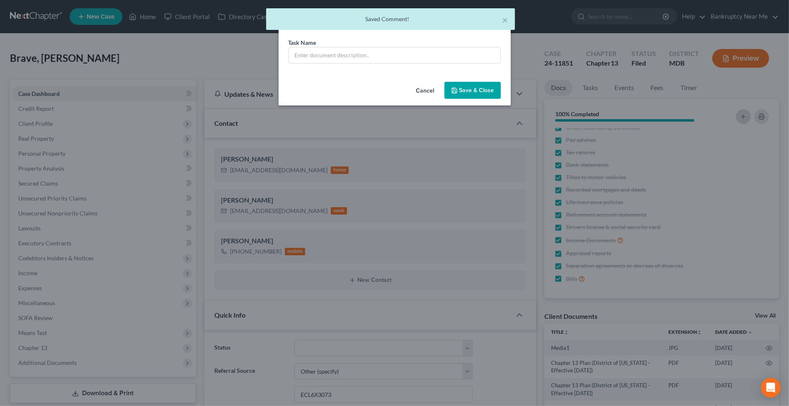
scroll to position [11778, 0]
click at [337, 52] on input "text" at bounding box center [398, 55] width 212 height 16
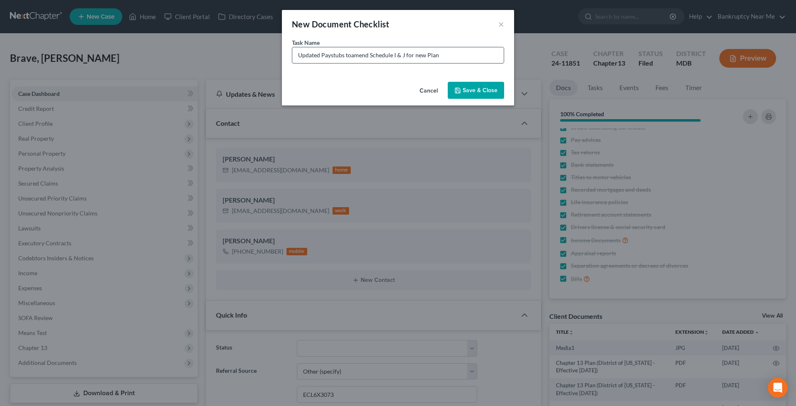
click at [350, 55] on input "Updated Paystubs toamend Schedule I & J for new Plan" at bounding box center [398, 55] width 212 height 16
type input "Updated Paystubs to amend Schedule I & J for new Plan"
drag, startPoint x: 471, startPoint y: 88, endPoint x: 484, endPoint y: 85, distance: 13.5
click at [472, 88] on button "Save & Close" at bounding box center [476, 90] width 56 height 17
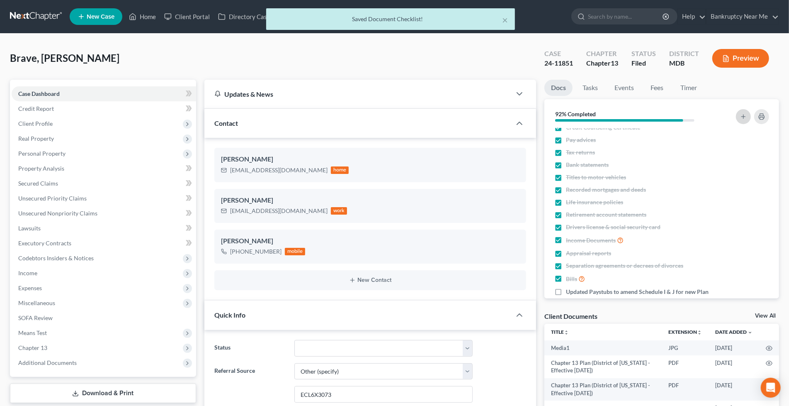
click at [742, 119] on icon "button" at bounding box center [743, 116] width 7 height 7
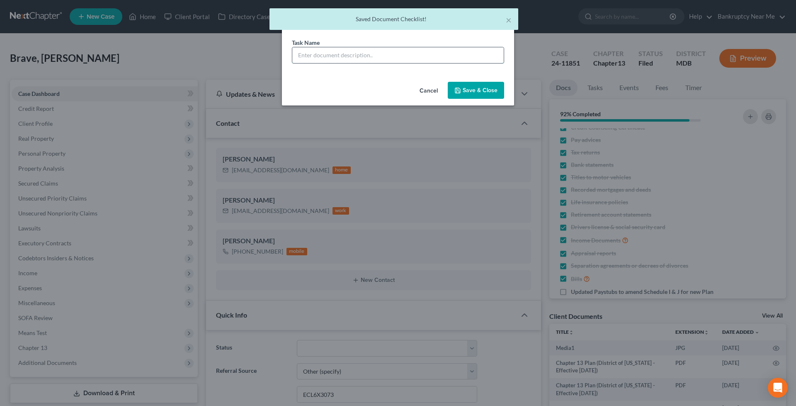
click at [374, 57] on input "text" at bounding box center [398, 55] width 212 height 16
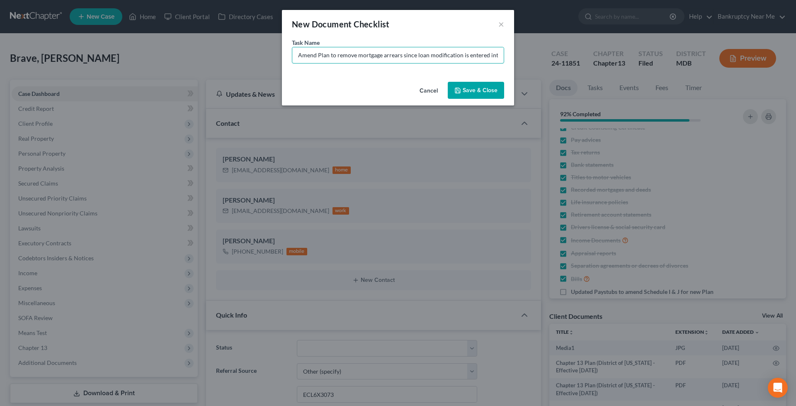
type input "Amend Plan to remove mortgage arrears since loan modification is entered into"
click at [466, 93] on button "Save & Close" at bounding box center [476, 90] width 56 height 17
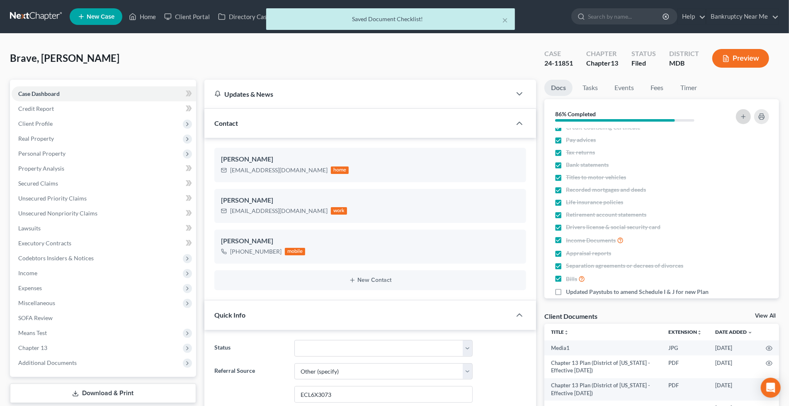
click at [743, 119] on icon "button" at bounding box center [743, 116] width 7 height 7
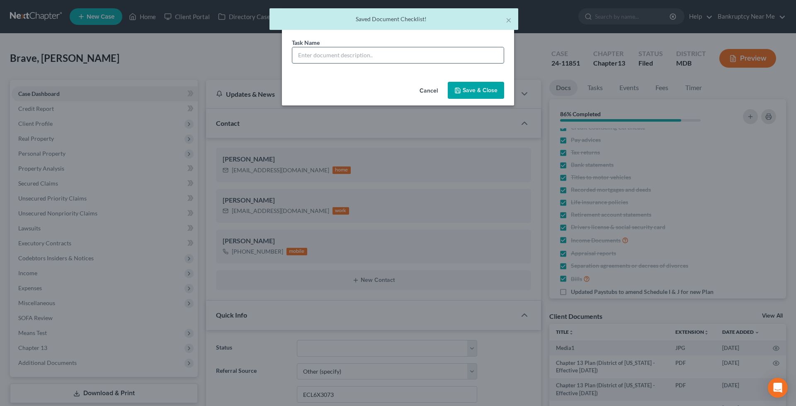
click at [363, 56] on input "text" at bounding box center [398, 55] width 212 height 16
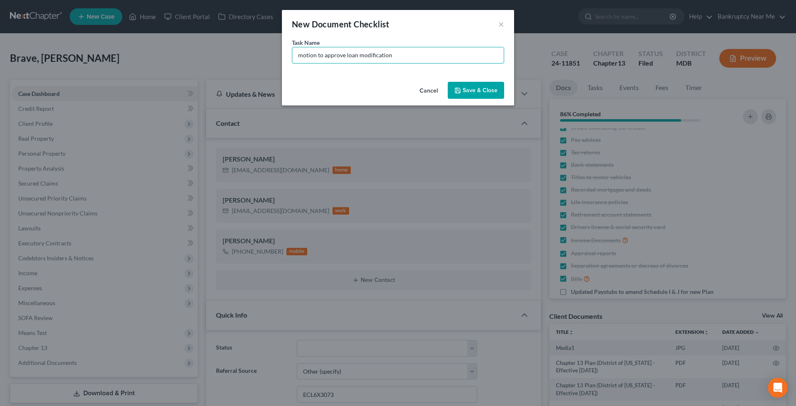
type input "motion to approve loan modification"
click at [471, 89] on button "Save & Close" at bounding box center [476, 90] width 56 height 17
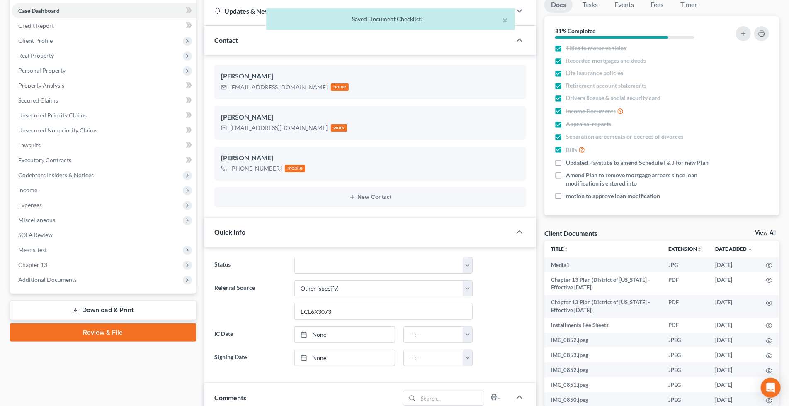
scroll to position [322, 0]
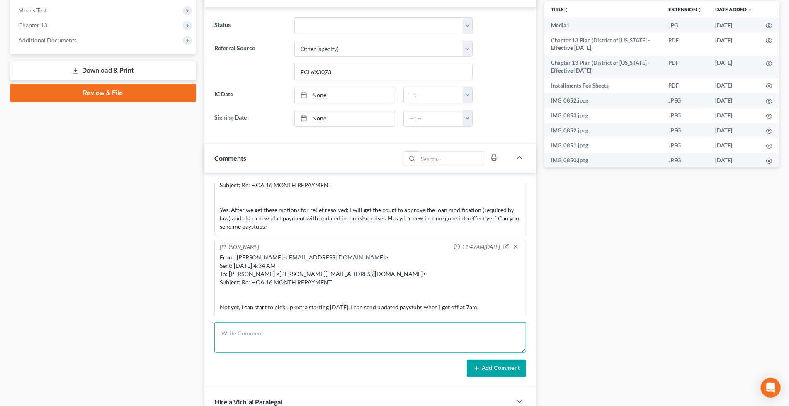
click at [455, 342] on textarea at bounding box center [370, 337] width 312 height 31
paste textarea "________________________________________ From: Iris Kwon <iris@bankruptcynearme…"
type textarea "________________________________________ From: Iris Kwon <iris@bankruptcynearme…"
drag, startPoint x: 477, startPoint y: 364, endPoint x: 496, endPoint y: 351, distance: 23.4
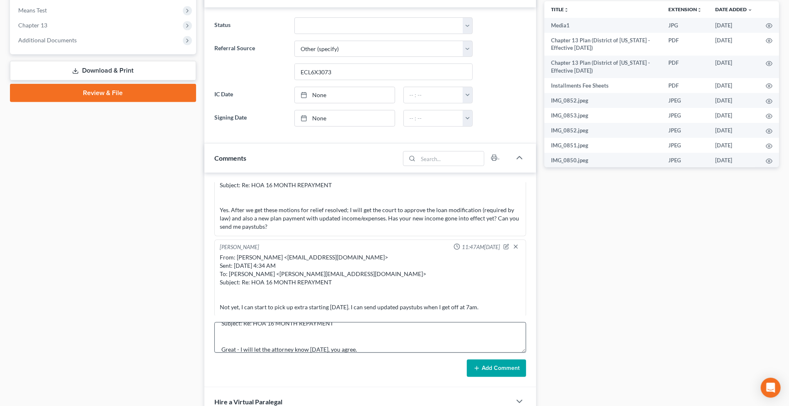
click at [475, 365] on icon at bounding box center [477, 368] width 7 height 7
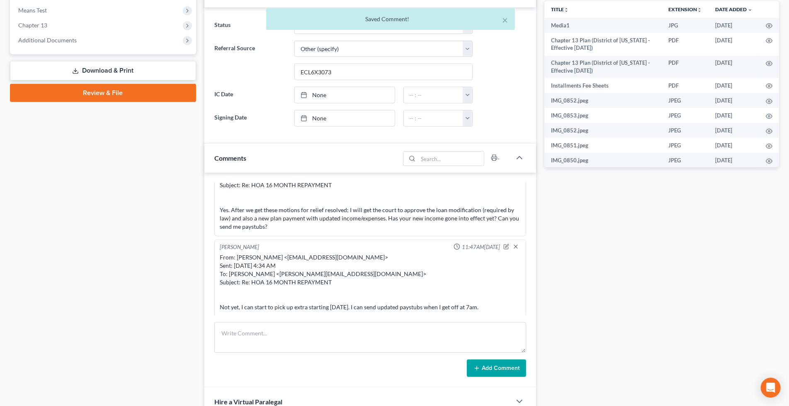
scroll to position [11884, 0]
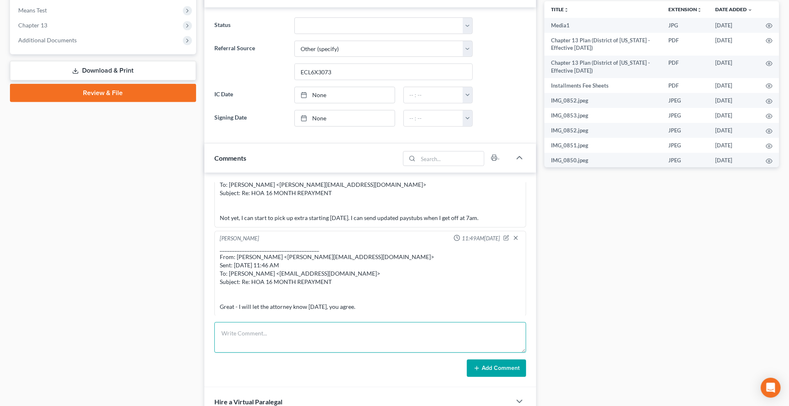
drag, startPoint x: 393, startPoint y: 338, endPoint x: 470, endPoint y: 362, distance: 80.7
click at [395, 340] on textarea at bounding box center [370, 337] width 312 height 31
paste textarea "From: Iris Kwon <iris@bankruptcynearme.org> Sent: Wednesday, October 01, 2025 1…"
type textarea "From: Iris Kwon <iris@bankruptcynearme.org> Sent: Wednesday, October 01, 2025 1…"
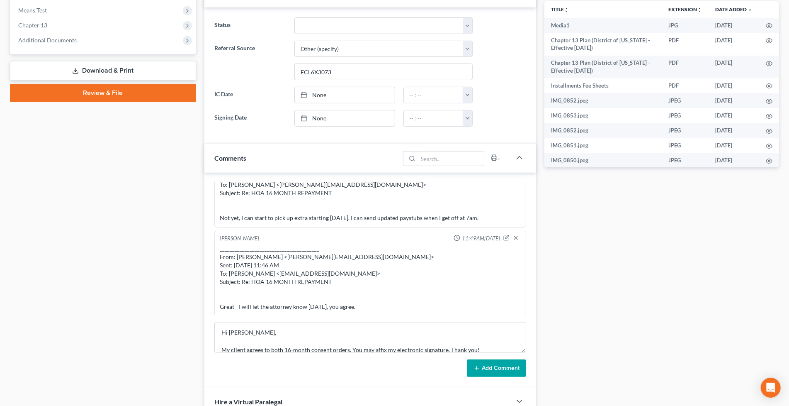
drag, startPoint x: 489, startPoint y: 370, endPoint x: 492, endPoint y: 364, distance: 6.5
click at [489, 370] on button "Add Comment" at bounding box center [496, 367] width 59 height 17
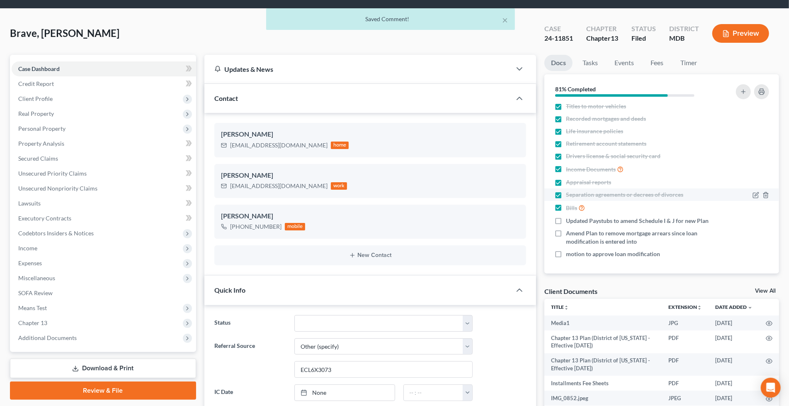
scroll to position [11981, 0]
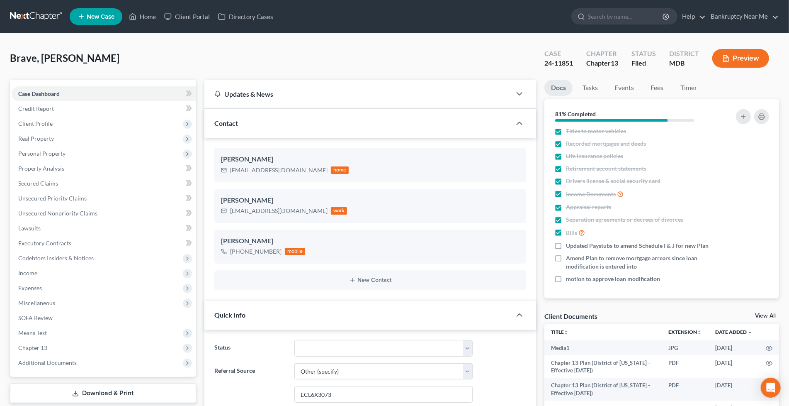
click at [44, 10] on link at bounding box center [36, 16] width 53 height 15
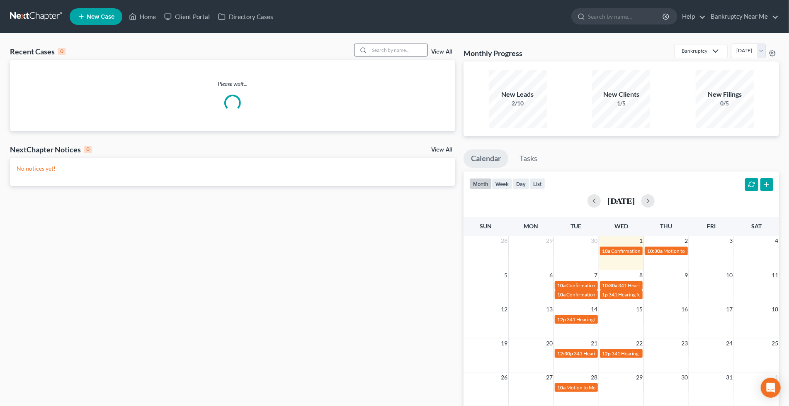
click at [397, 52] on input "search" at bounding box center [399, 50] width 58 height 12
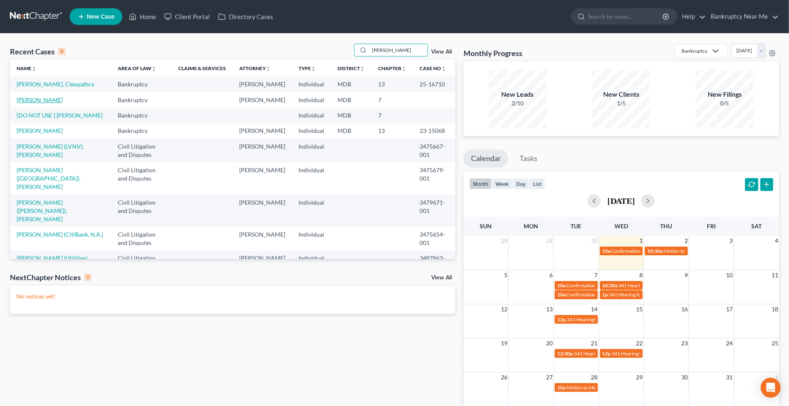
type input "[PERSON_NAME]"
click at [58, 101] on link "[PERSON_NAME]" at bounding box center [40, 99] width 46 height 7
select select "4"
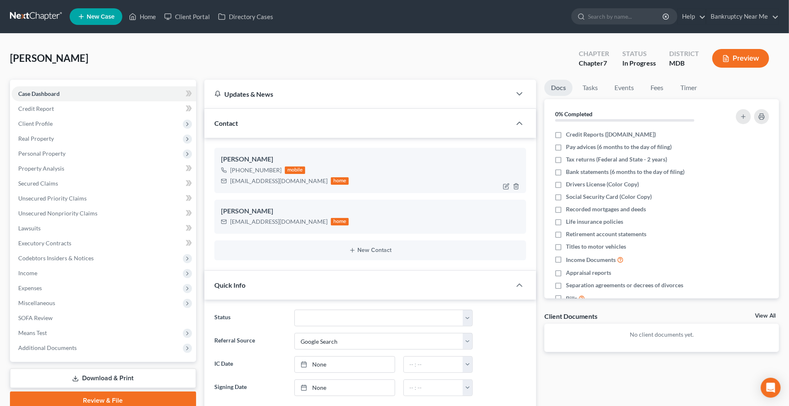
scroll to position [1456, 0]
click at [195, 58] on div "[PERSON_NAME] Upgraded Chapter Chapter 7 Status In Progress District MDB Preview" at bounding box center [394, 62] width 769 height 36
drag, startPoint x: 294, startPoint y: 221, endPoint x: 223, endPoint y: 221, distance: 71.3
click at [223, 221] on div "[EMAIL_ADDRESS][DOMAIN_NAME] home" at bounding box center [285, 221] width 128 height 11
copy div "[EMAIL_ADDRESS][DOMAIN_NAME]"
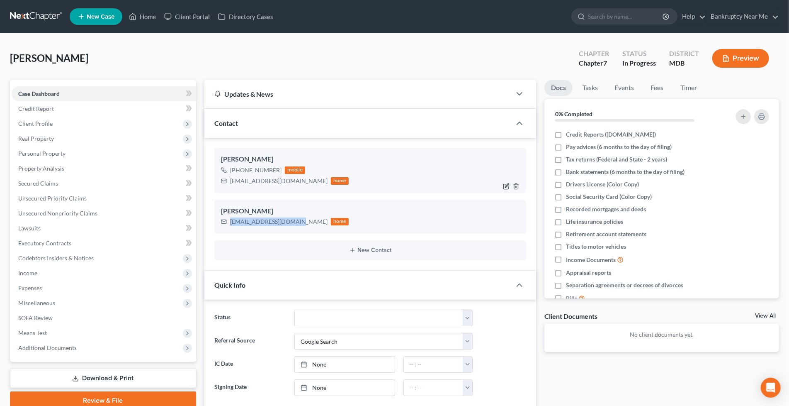
click at [505, 185] on icon "button" at bounding box center [506, 186] width 7 height 7
select select "0"
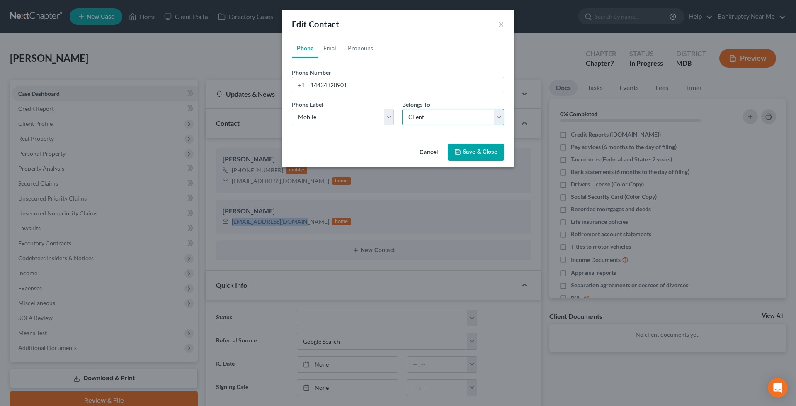
click at [412, 118] on select "Select Client Other" at bounding box center [453, 117] width 102 height 17
select select "1"
click at [402, 109] on select "Select Client Other" at bounding box center [453, 117] width 102 height 17
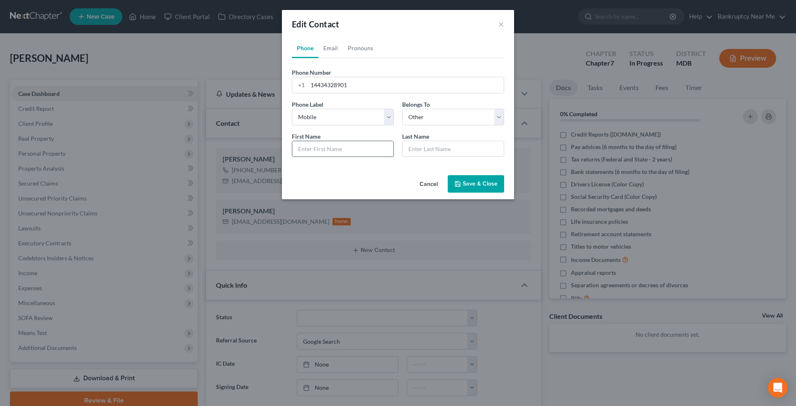
drag, startPoint x: 356, startPoint y: 148, endPoint x: 368, endPoint y: 141, distance: 13.9
click at [356, 148] on input "text" at bounding box center [342, 149] width 101 height 16
click at [450, 153] on input "text" at bounding box center [453, 149] width 101 height 16
drag, startPoint x: 344, startPoint y: 174, endPoint x: 354, endPoint y: 170, distance: 10.6
click at [344, 174] on div "Cancel Save & Close" at bounding box center [398, 185] width 232 height 27
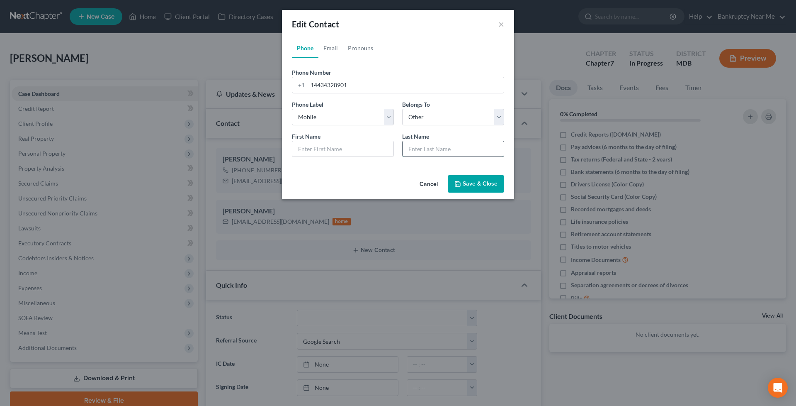
click at [426, 146] on input "text" at bounding box center [453, 149] width 101 height 16
click at [332, 150] on input "text" at bounding box center [342, 149] width 101 height 16
type input "[PERSON_NAME]"
type input "[PERSON_NAME] (NFS)"
click at [475, 181] on button "Save & Close" at bounding box center [476, 183] width 56 height 17
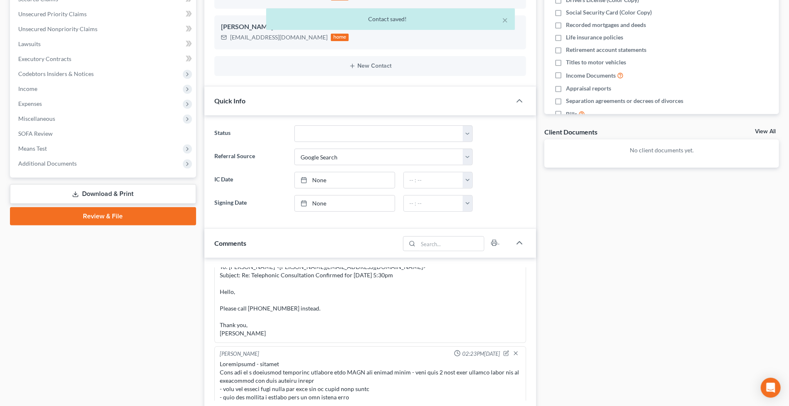
scroll to position [0, 0]
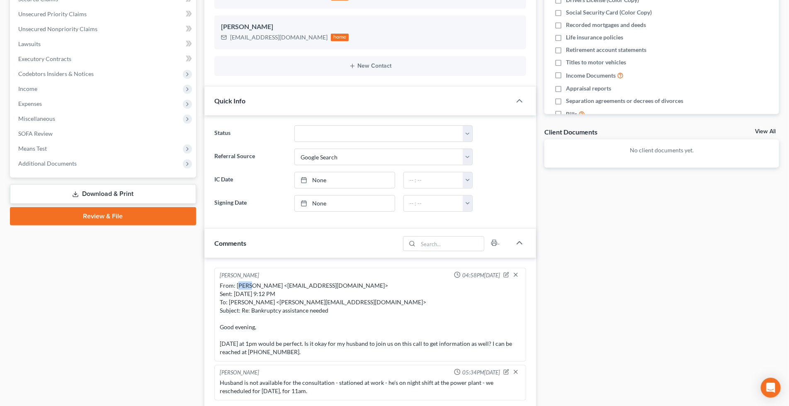
click at [239, 286] on div "From: [PERSON_NAME] <[EMAIL_ADDRESS][DOMAIN_NAME]> Sent: [DATE] 9:12 PM To: [PE…" at bounding box center [370, 318] width 301 height 75
click at [247, 285] on div "From: [PERSON_NAME] <[EMAIL_ADDRESS][DOMAIN_NAME]> Sent: [DATE] 9:12 PM To: [PE…" at bounding box center [370, 318] width 301 height 75
drag, startPoint x: 252, startPoint y: 285, endPoint x: 236, endPoint y: 283, distance: 16.6
click at [236, 283] on div "From: [PERSON_NAME] <[EMAIL_ADDRESS][DOMAIN_NAME]> Sent: [DATE] 9:12 PM To: [PE…" at bounding box center [370, 318] width 301 height 75
copy div "[PERSON_NAME]"
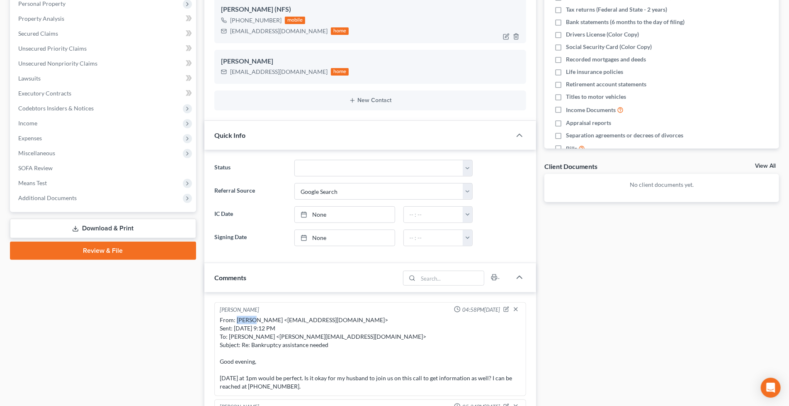
scroll to position [92, 0]
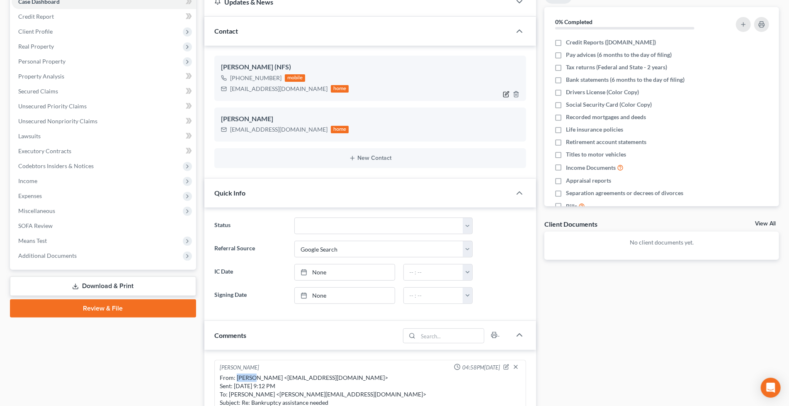
click at [507, 95] on icon "button" at bounding box center [506, 94] width 7 height 7
select select "0"
select select "1"
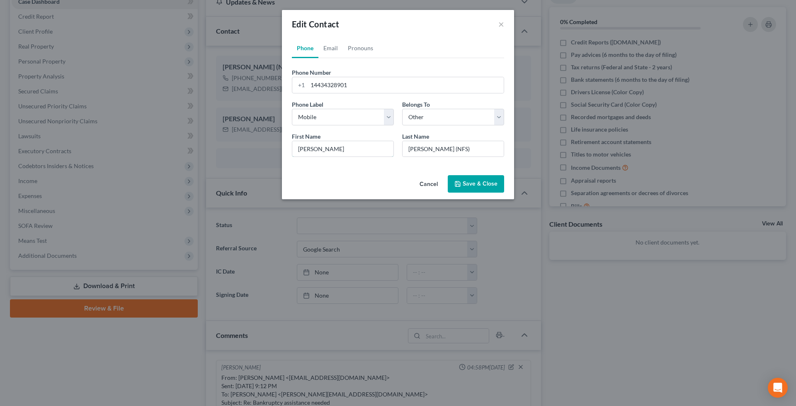
drag, startPoint x: 334, startPoint y: 151, endPoint x: 280, endPoint y: 151, distance: 53.9
click at [280, 151] on div "Edit Contact × Phone Email Pronouns Phone Number * [PHONE_NUMBER] Ext. Phone La…" at bounding box center [398, 203] width 796 height 406
paste input "[PERSON_NAME]"
type input "[PERSON_NAME]"
click at [491, 178] on button "Save & Close" at bounding box center [476, 183] width 56 height 17
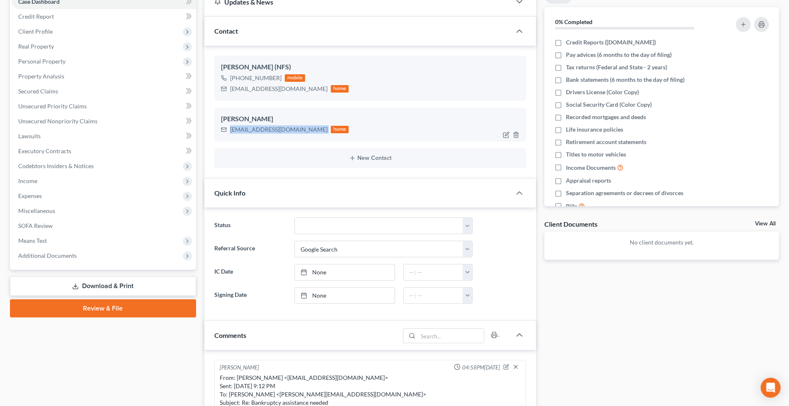
drag, startPoint x: 297, startPoint y: 127, endPoint x: 217, endPoint y: 130, distance: 80.6
click at [217, 130] on div "[PERSON_NAME] [EMAIL_ADDRESS][DOMAIN_NAME] home" at bounding box center [370, 124] width 312 height 34
copy div "[EMAIL_ADDRESS][DOMAIN_NAME]"
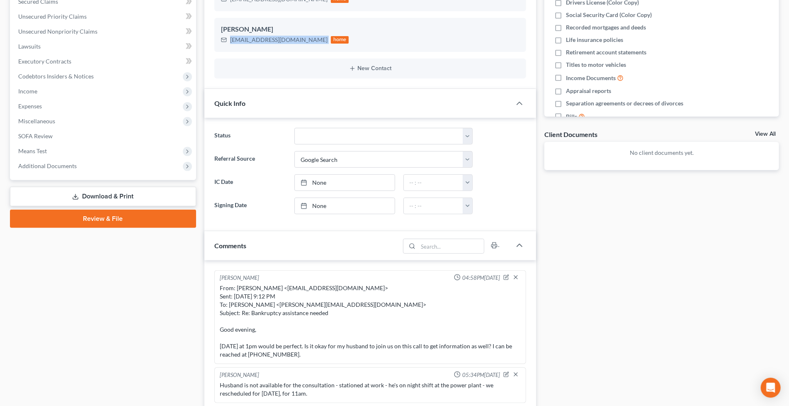
scroll to position [370, 0]
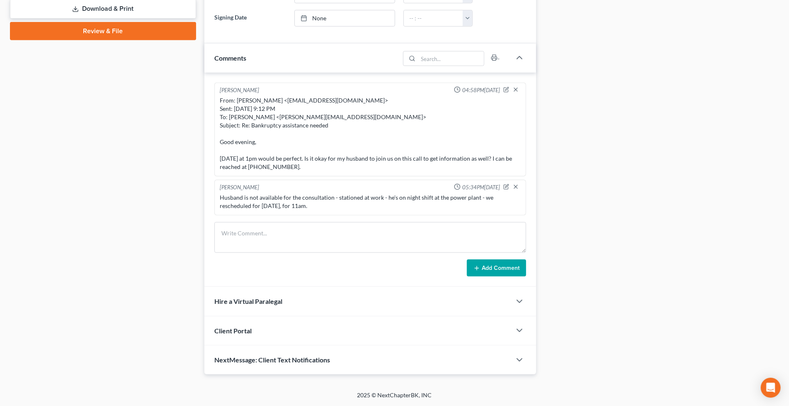
drag, startPoint x: 280, startPoint y: 326, endPoint x: 286, endPoint y: 297, distance: 28.9
click at [279, 326] on div "Client Portal" at bounding box center [357, 330] width 307 height 29
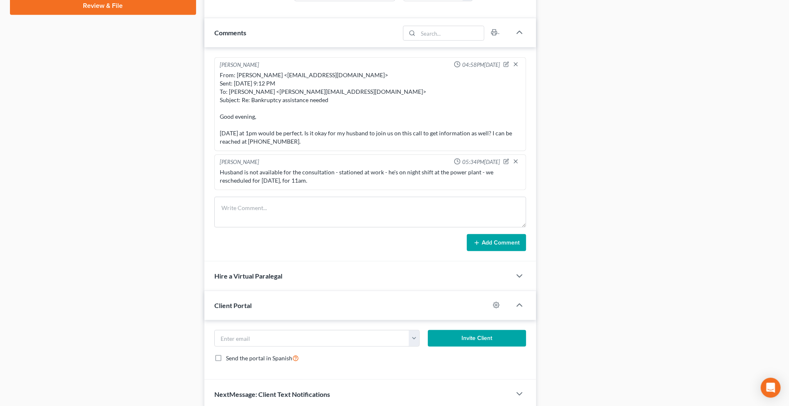
scroll to position [429, 0]
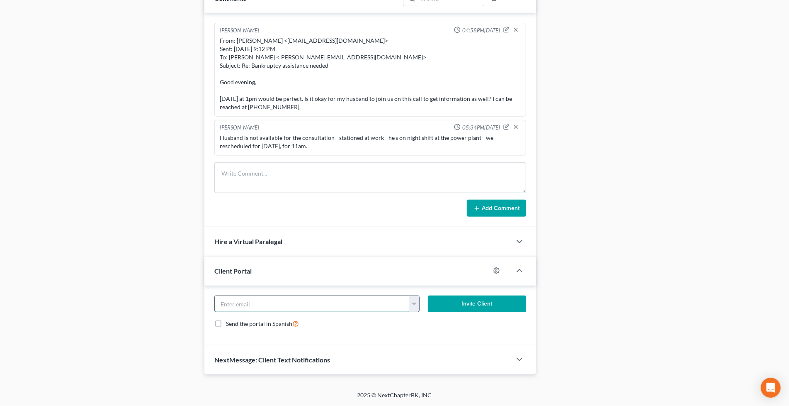
click at [311, 306] on input "email" at bounding box center [312, 304] width 195 height 16
paste input "[EMAIL_ADDRESS][DOMAIN_NAME]"
type input "[EMAIL_ADDRESS][DOMAIN_NAME]"
click at [446, 309] on button "Invite Client" at bounding box center [477, 303] width 98 height 17
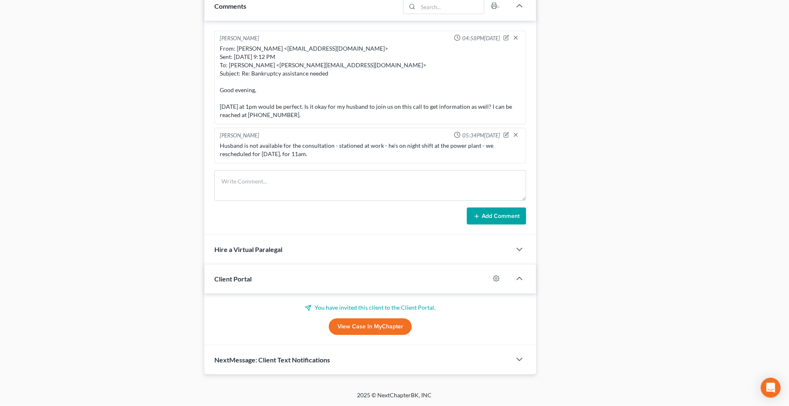
scroll to position [421, 0]
